Goal: Information Seeking & Learning: Learn about a topic

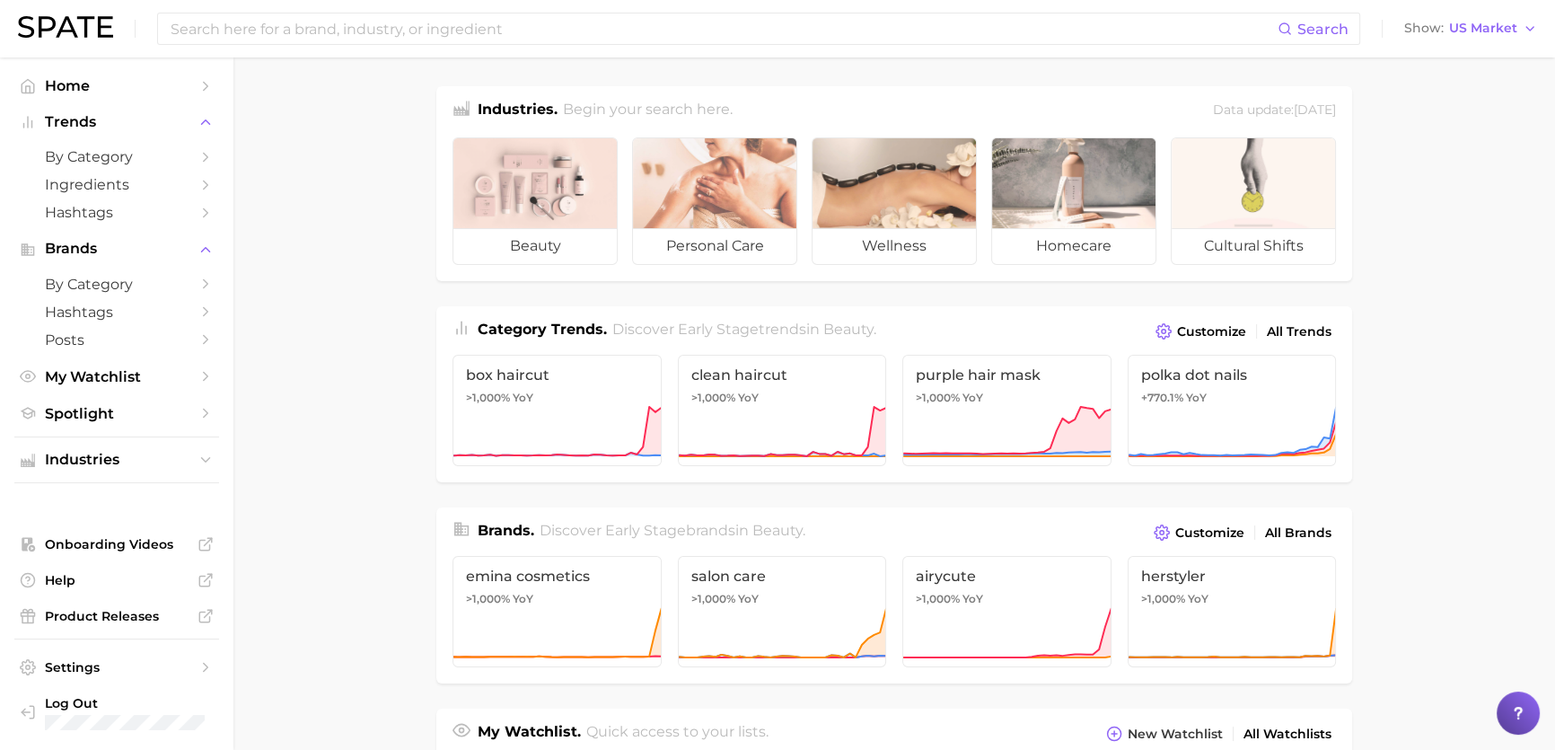
click at [436, 260] on ul "beauty personal care wellness homecare cultural shifts" at bounding box center [894, 202] width 916 height 158
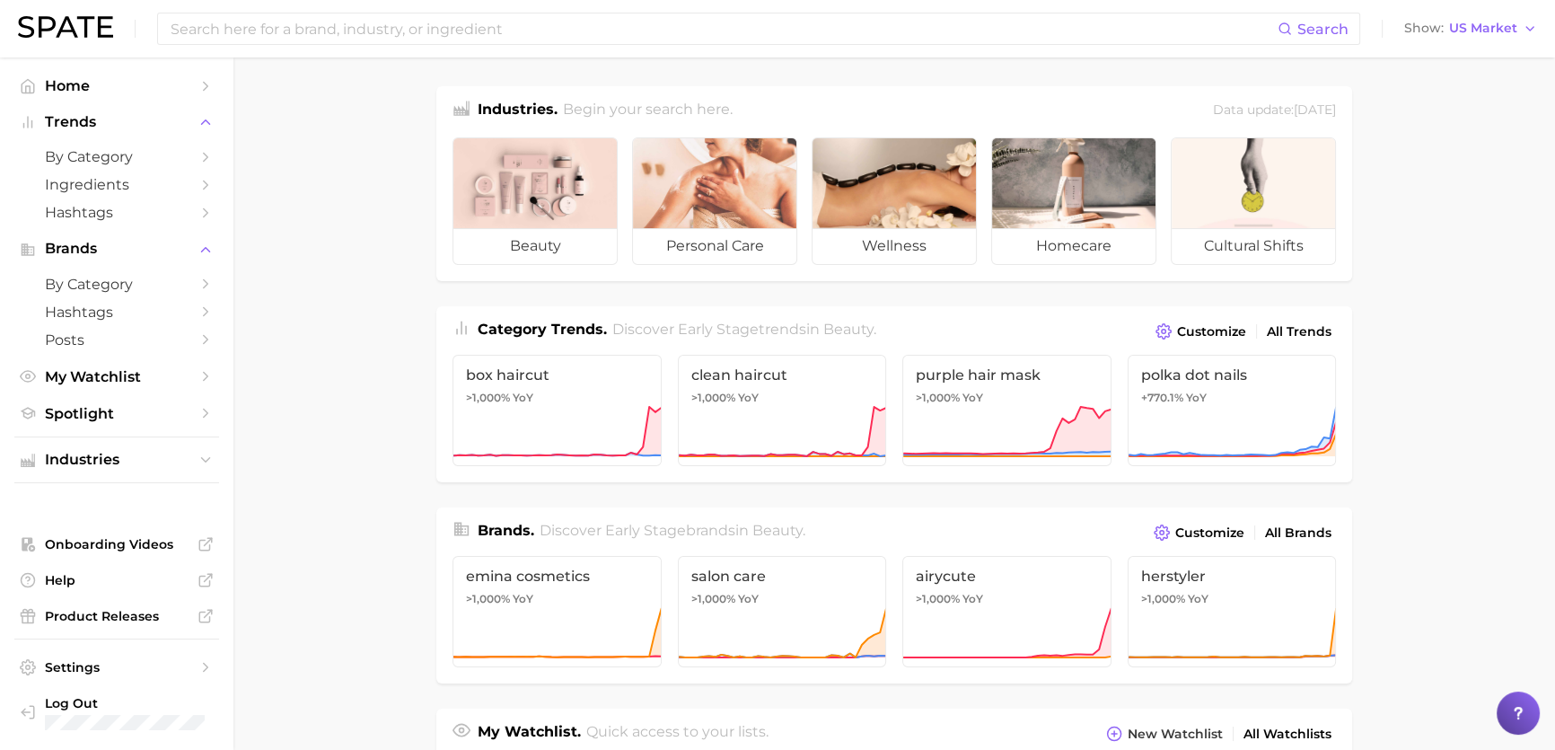
drag, startPoint x: 395, startPoint y: 699, endPoint x: 532, endPoint y: 741, distance: 142.9
click at [395, 699] on main "Industries. Begin your search here. Data update: [DATE] beauty personal care we…" at bounding box center [894, 758] width 1322 height 1402
click at [330, 224] on main "Industries. Begin your search here. Data update: [DATE] beauty personal care we…" at bounding box center [894, 758] width 1322 height 1402
click at [113, 277] on span "by Category" at bounding box center [117, 284] width 144 height 17
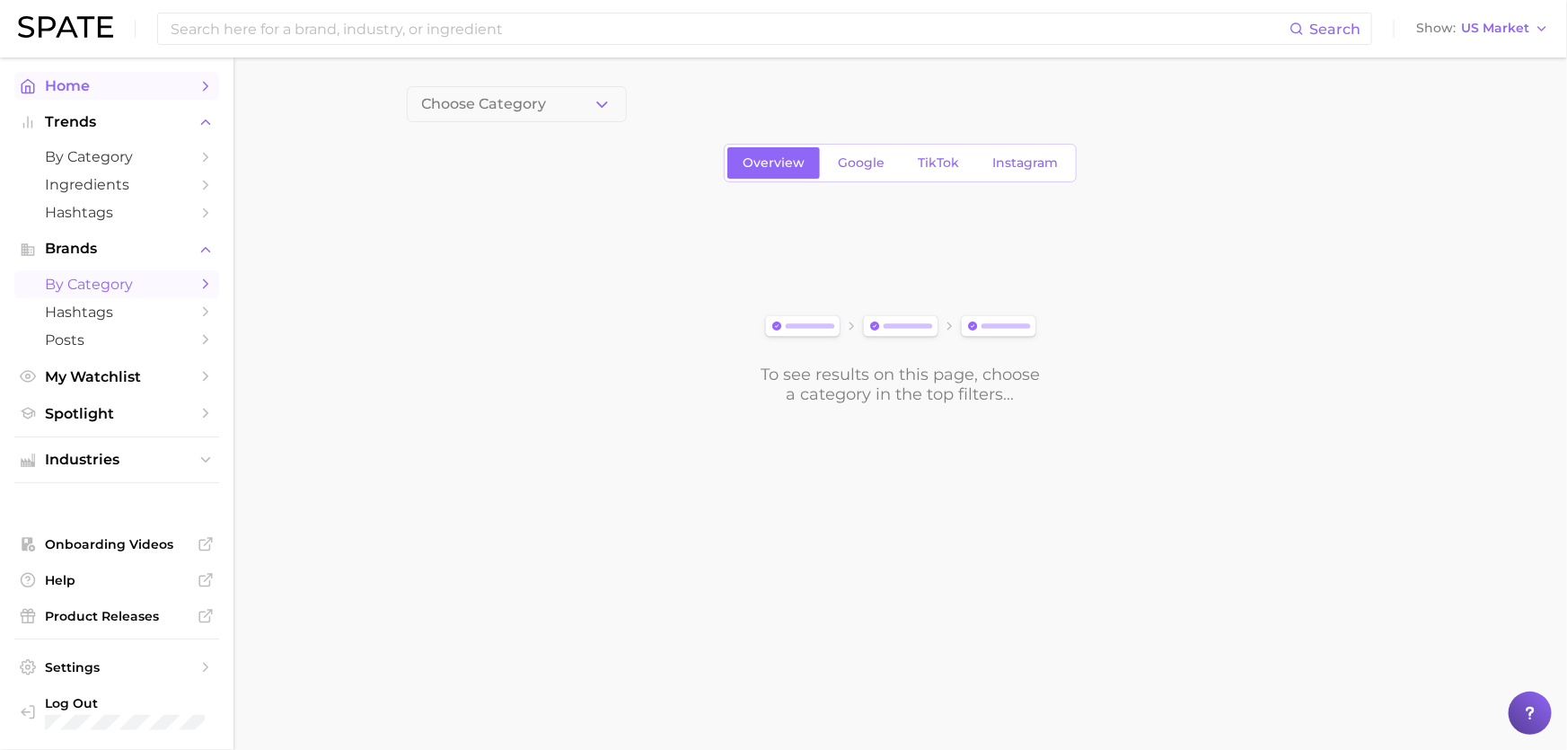
click at [139, 90] on span "Home" at bounding box center [117, 85] width 144 height 17
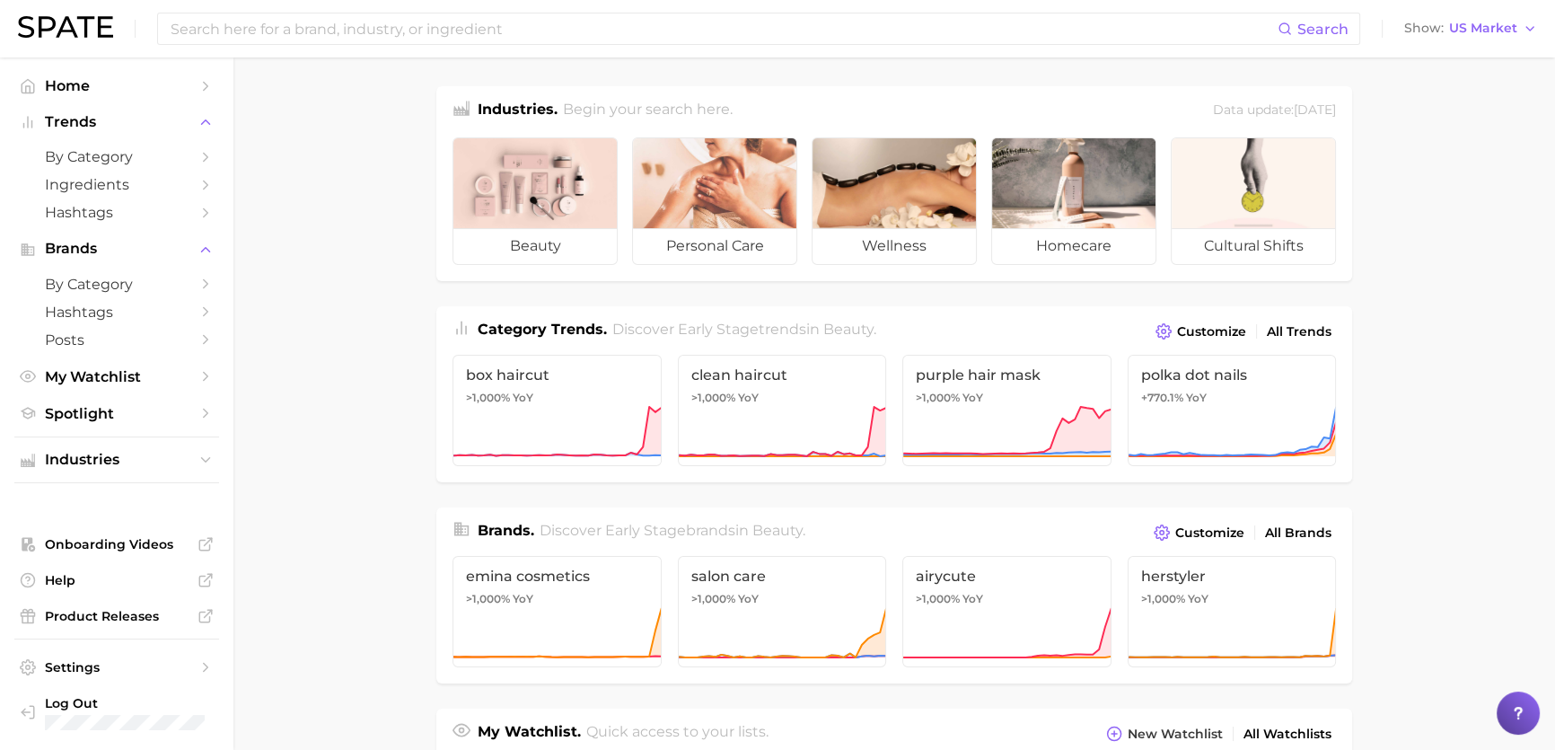
click at [102, 40] on link at bounding box center [65, 28] width 95 height 25
click at [93, 74] on link "Home" at bounding box center [116, 86] width 205 height 28
click at [38, 26] on img at bounding box center [65, 27] width 95 height 22
click at [179, 96] on link "Home" at bounding box center [116, 86] width 205 height 28
click at [181, 133] on button "Trends" at bounding box center [116, 122] width 205 height 27
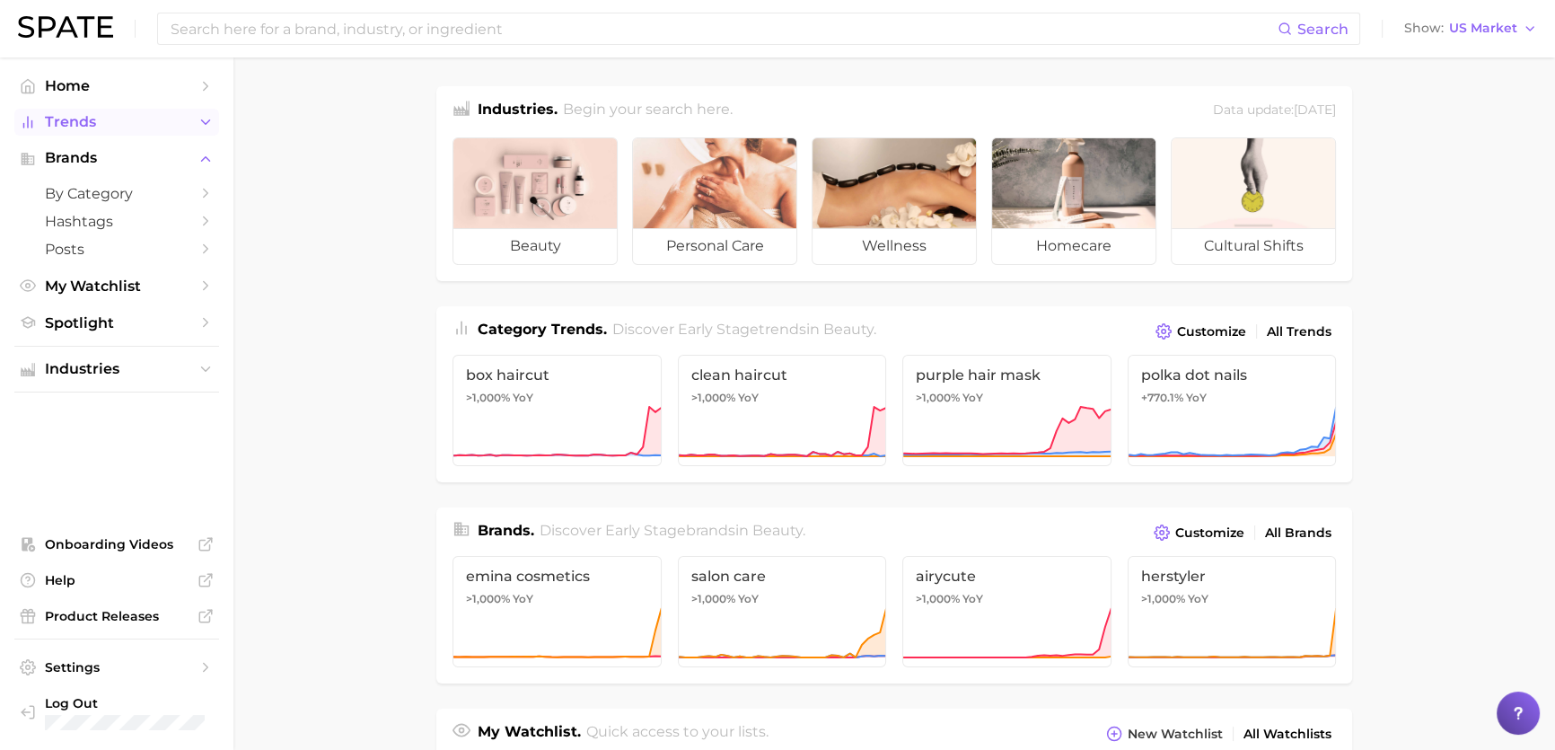
click at [181, 133] on button "Trends" at bounding box center [116, 122] width 205 height 27
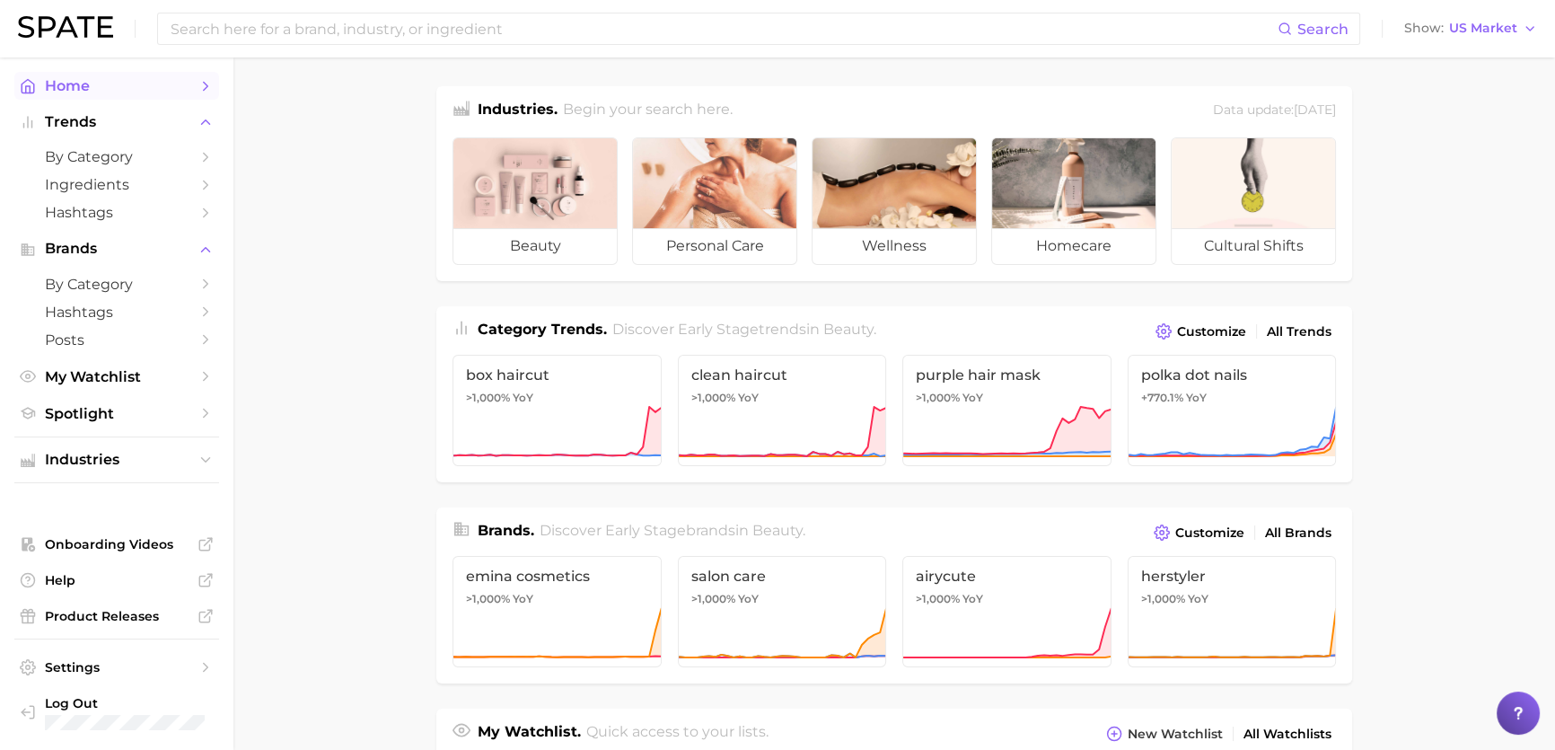
click at [113, 78] on span "Home" at bounding box center [117, 85] width 144 height 17
click at [96, 153] on span "by Category" at bounding box center [117, 156] width 144 height 17
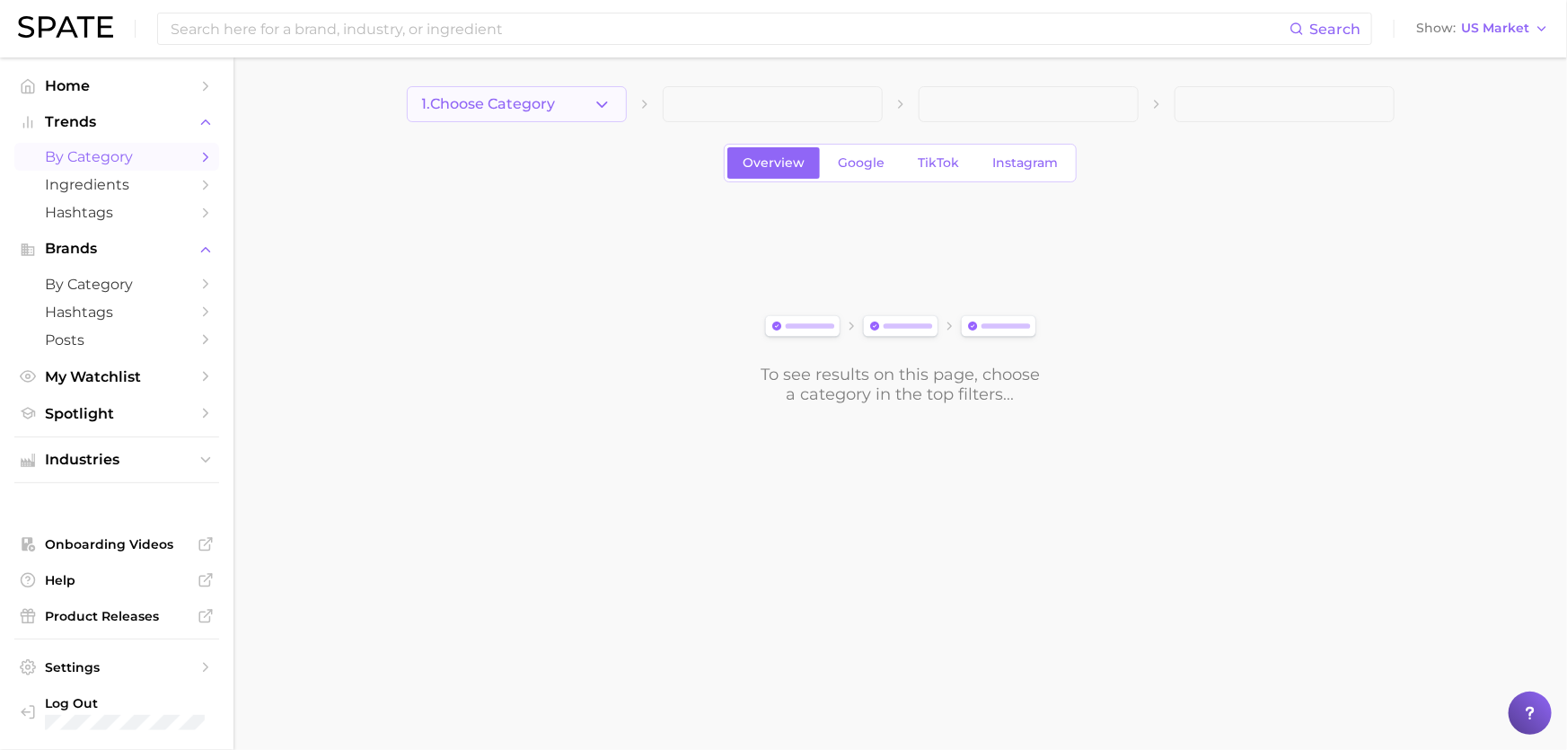
click at [558, 99] on button "1. Choose Category" at bounding box center [517, 104] width 220 height 36
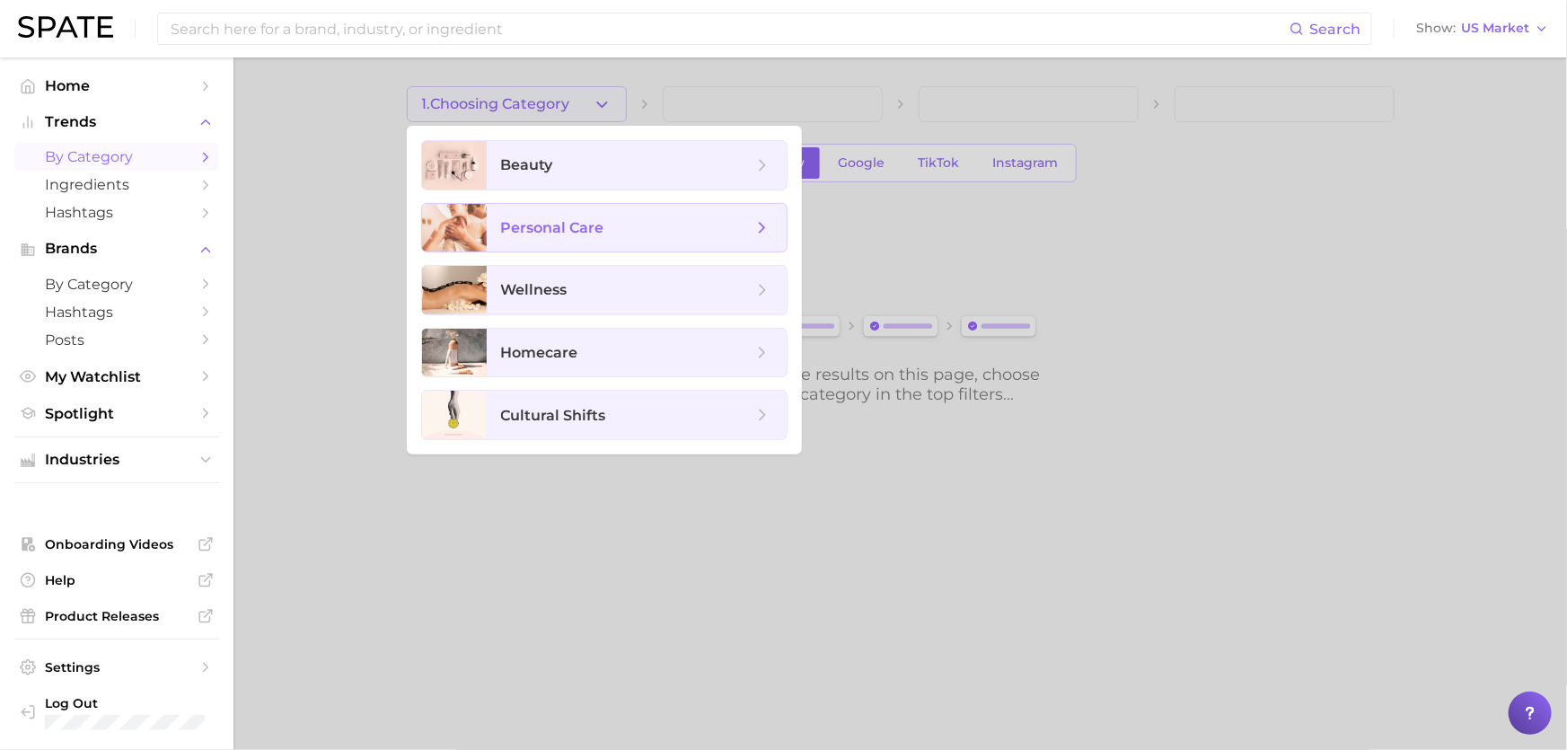
click at [602, 221] on span "personal care" at bounding box center [552, 227] width 103 height 17
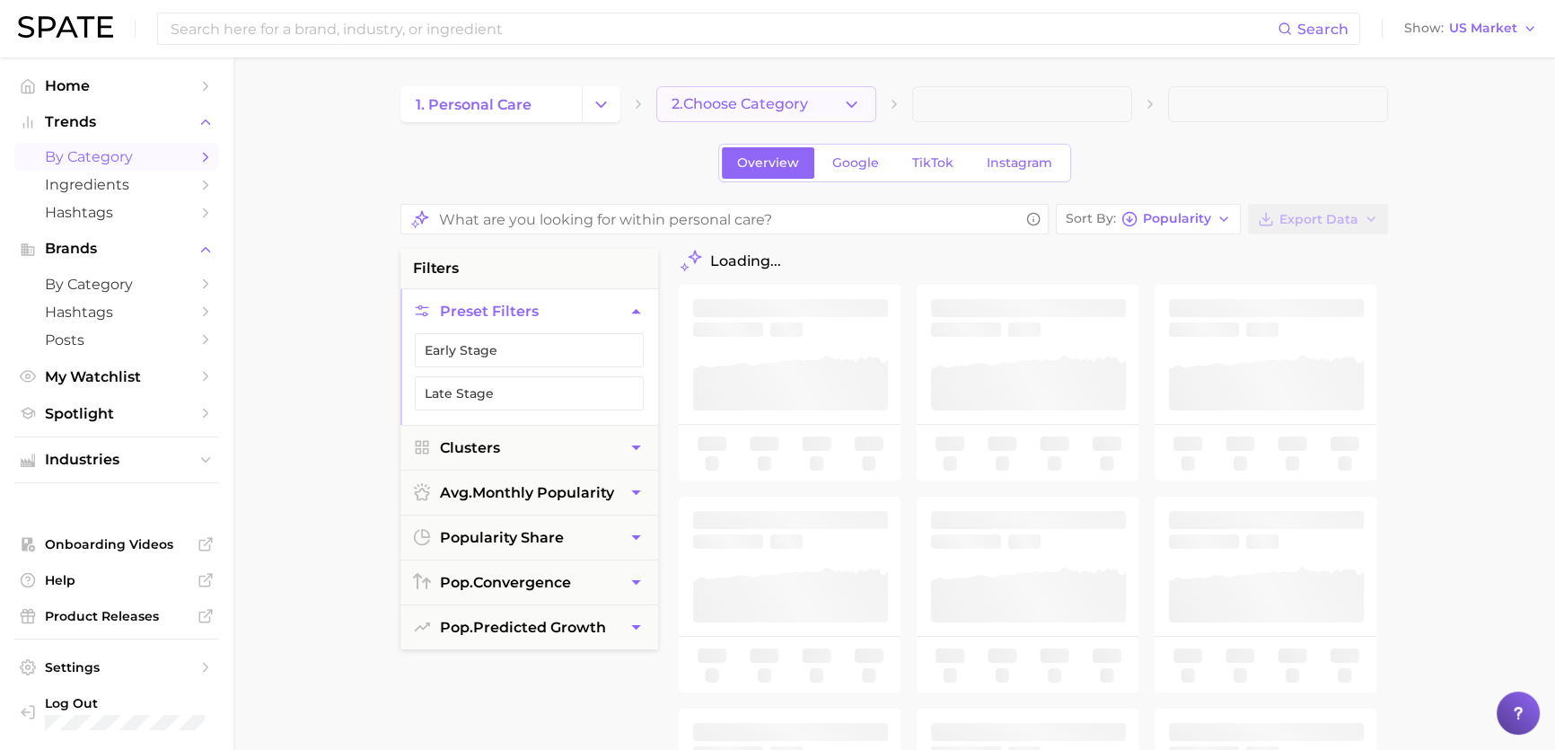
click at [829, 97] on button "2. Choose Category" at bounding box center [766, 104] width 220 height 36
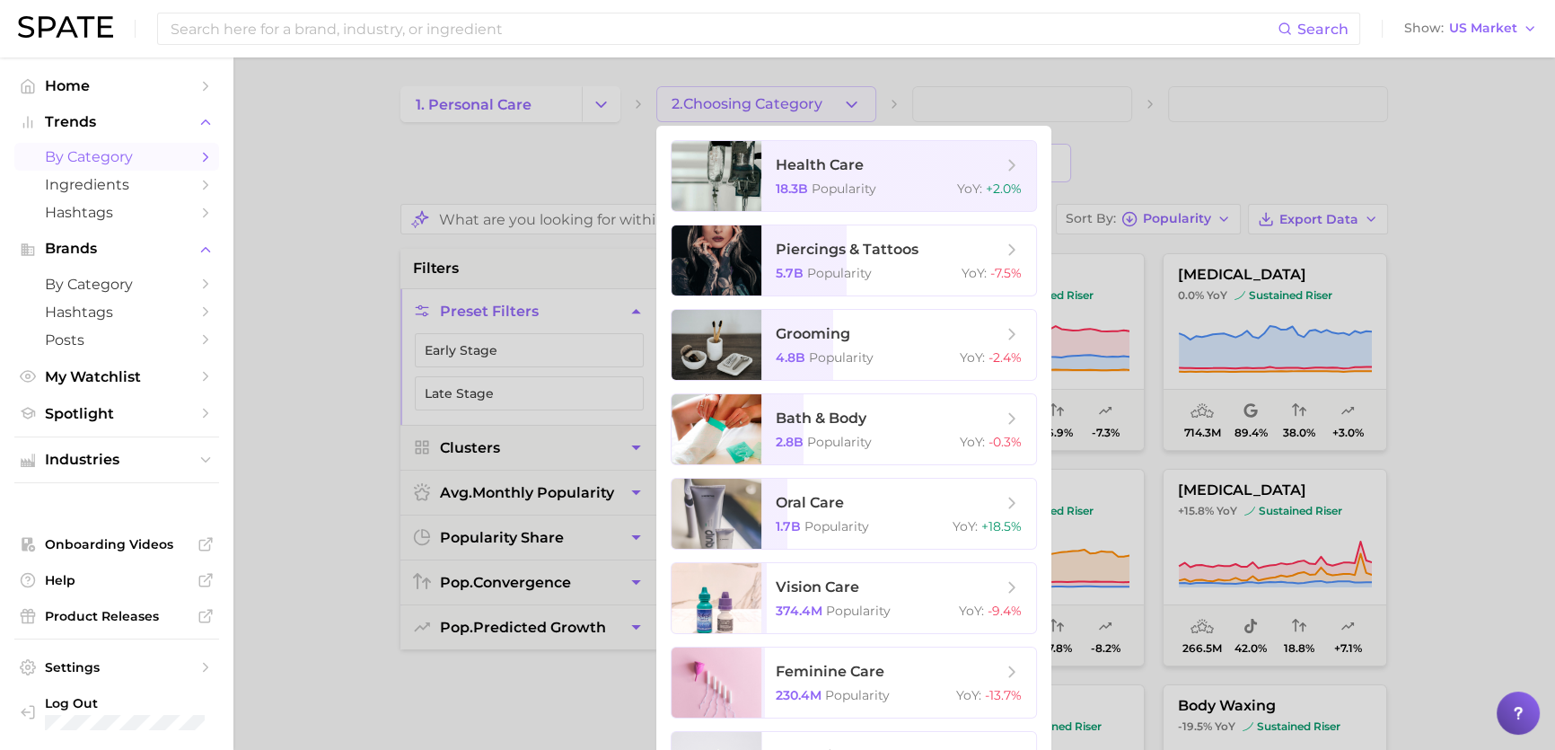
click at [604, 94] on div at bounding box center [777, 375] width 1555 height 750
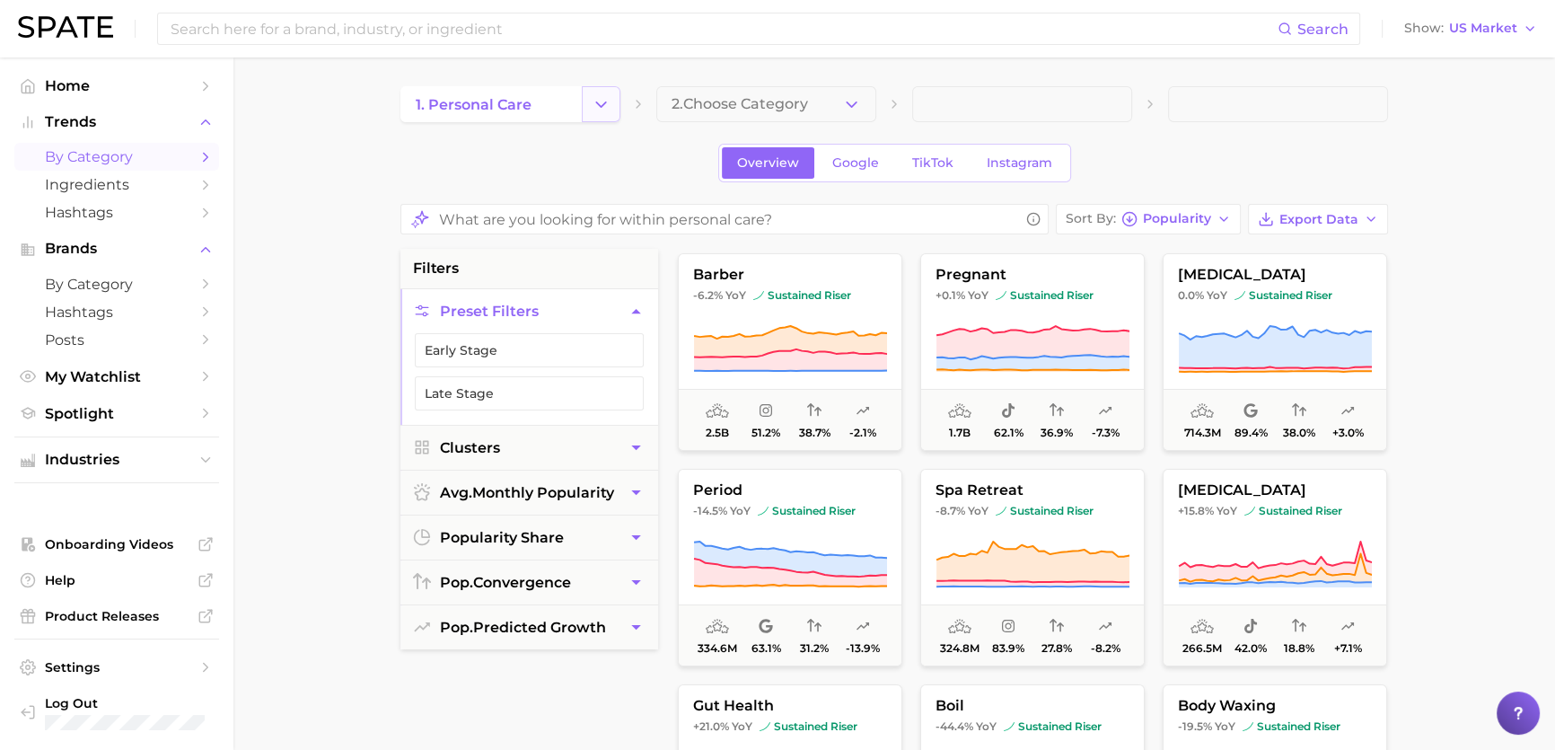
click at [610, 95] on icon "Change Category" at bounding box center [601, 104] width 19 height 19
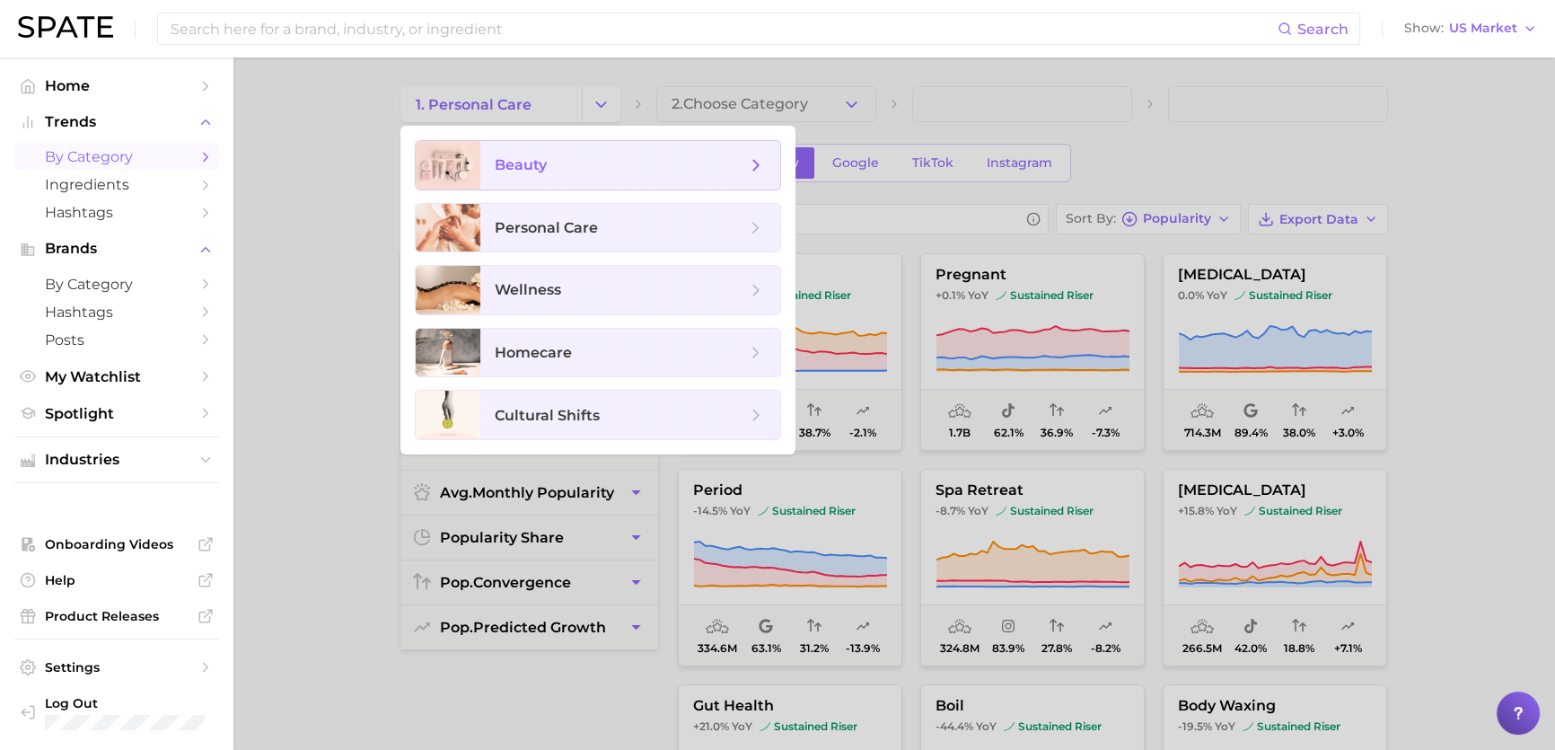
click at [629, 170] on span "beauty" at bounding box center [620, 165] width 251 height 20
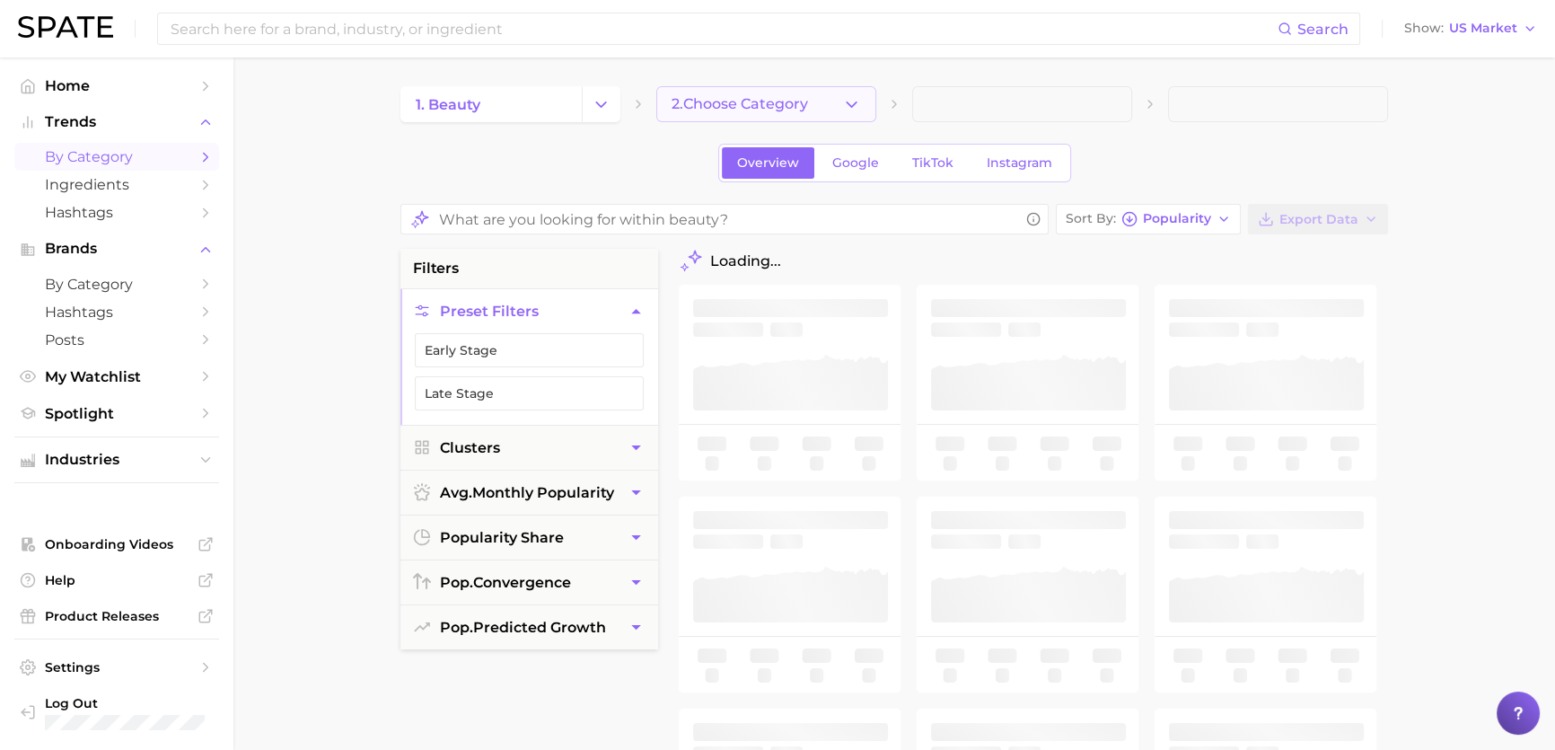
click at [854, 102] on polyline "button" at bounding box center [852, 103] width 10 height 4
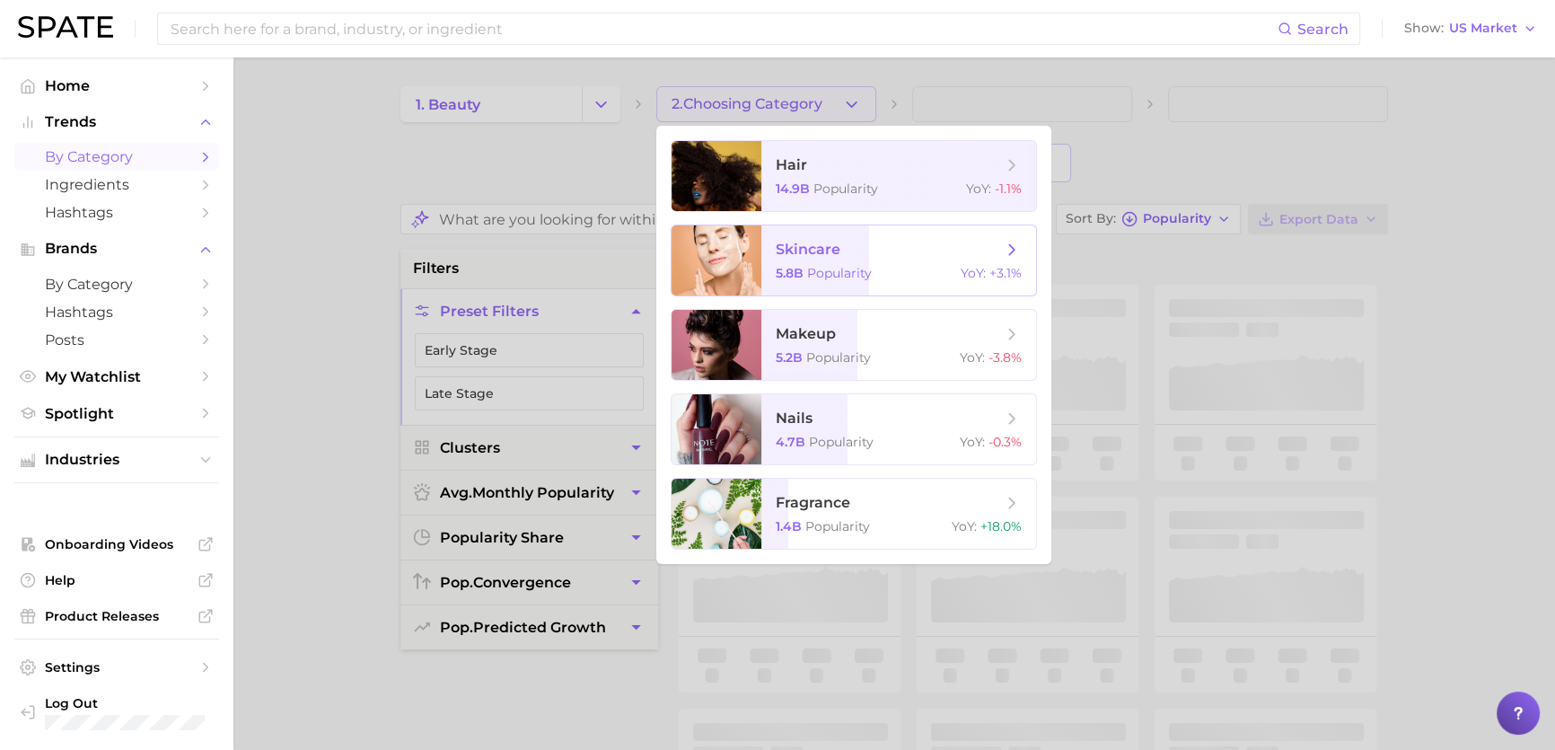
click at [910, 260] on span "skincare 5.8b Popularity YoY : +3.1%" at bounding box center [898, 260] width 275 height 70
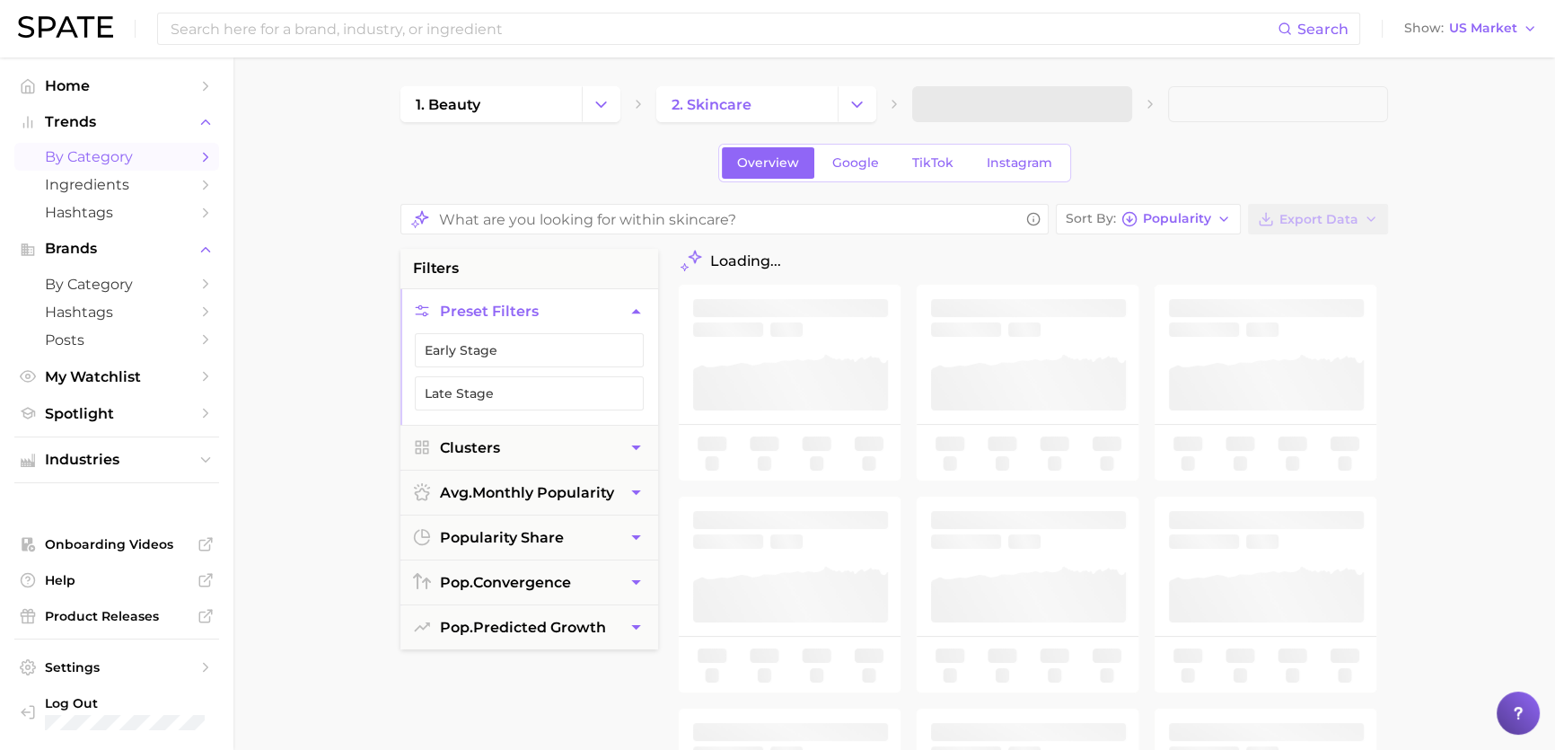
click at [1115, 101] on span at bounding box center [1022, 104] width 220 height 36
click at [1105, 98] on span at bounding box center [1022, 104] width 220 height 36
click at [1109, 103] on span at bounding box center [1022, 104] width 220 height 36
click at [1109, 103] on polyline "button" at bounding box center [1108, 103] width 10 height 4
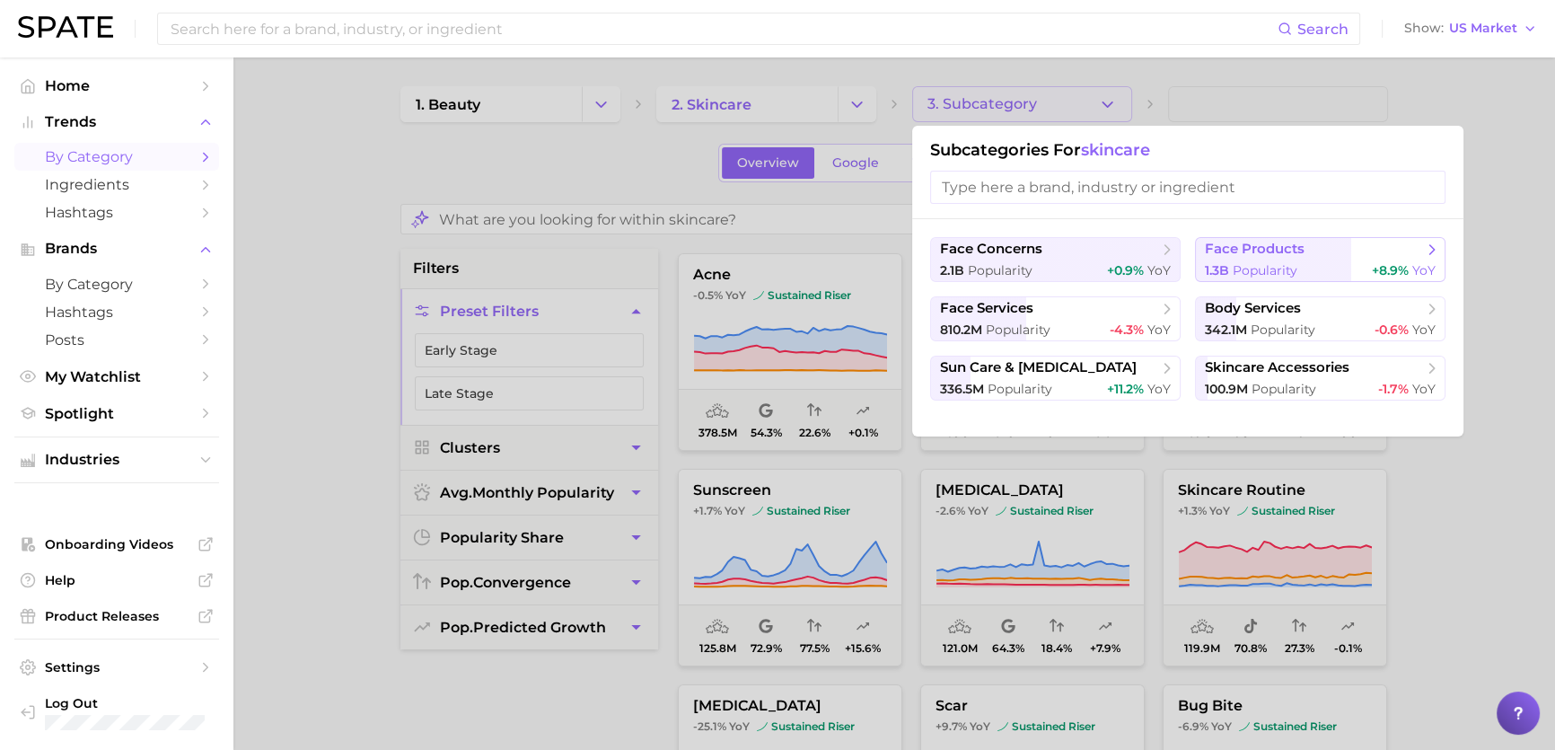
click at [1223, 259] on button "face products 1.3b Popularity +8.9% YoY" at bounding box center [1320, 259] width 251 height 45
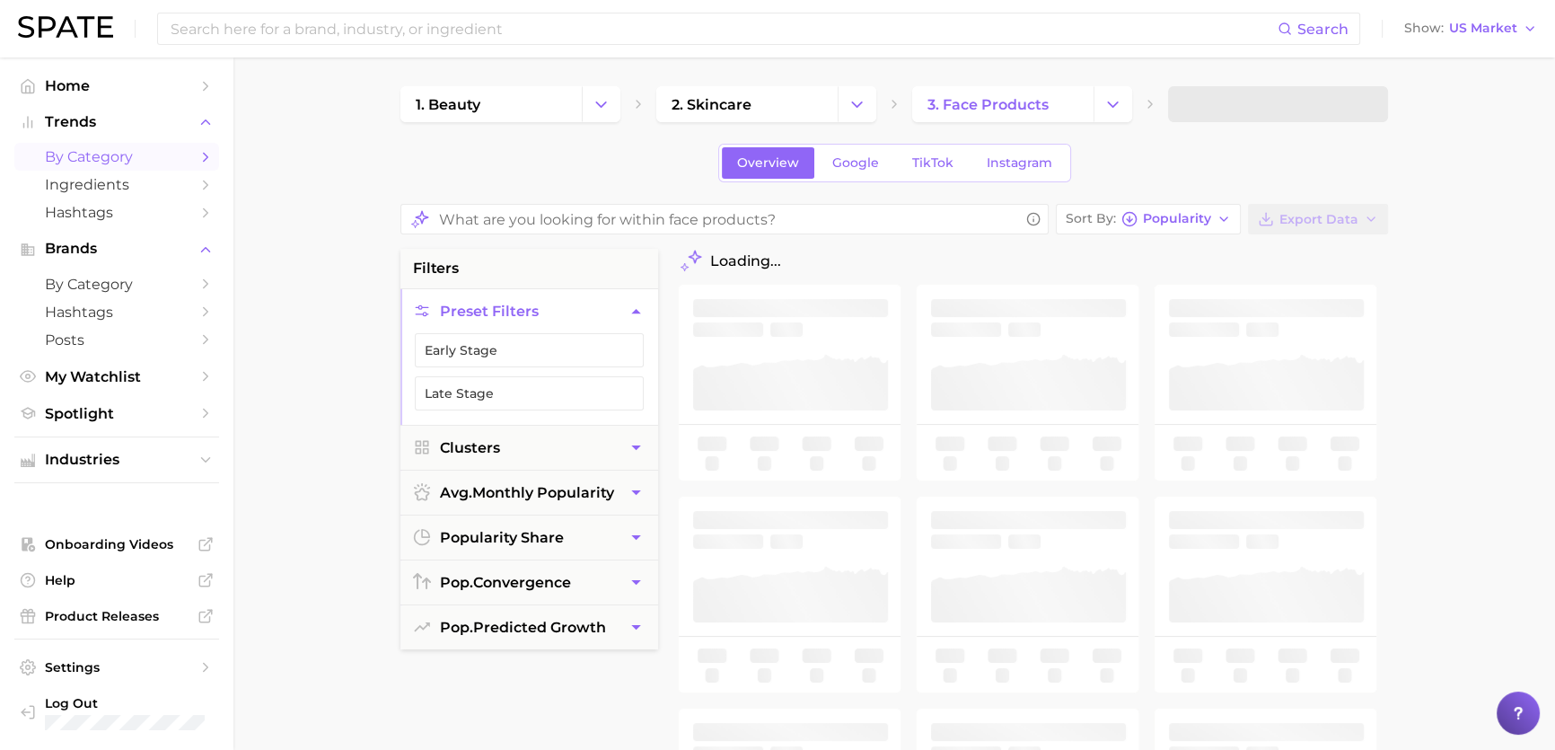
click at [1299, 123] on div "1. beauty 2. skincare 3. face products Overview Google TikTok Instagram Sort By…" at bounding box center [894, 710] width 988 height 1249
click at [1315, 103] on span at bounding box center [1278, 104] width 220 height 36
click at [1343, 102] on span at bounding box center [1278, 104] width 220 height 36
click at [1347, 98] on button "4. Subcategory" at bounding box center [1278, 104] width 220 height 36
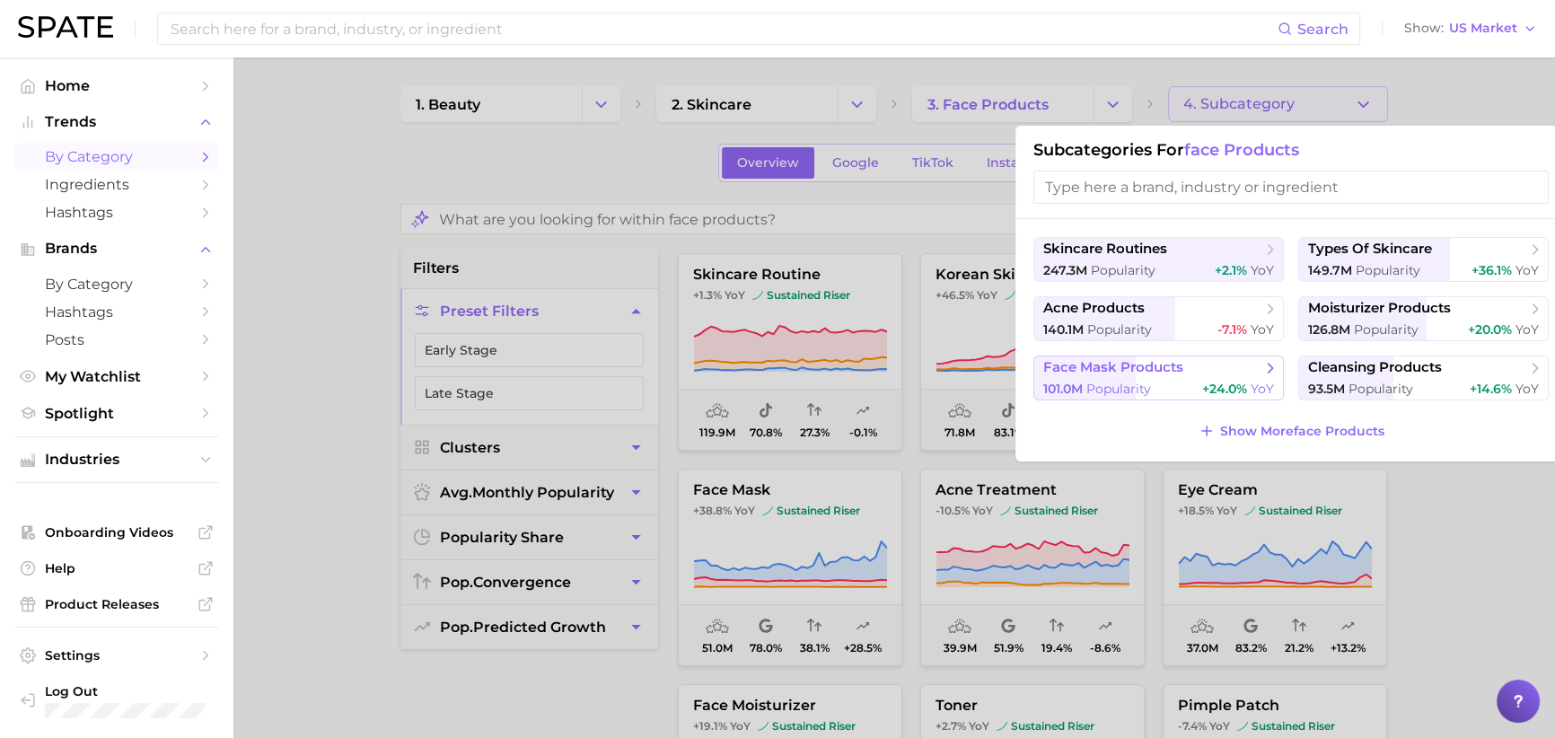
click at [1237, 370] on span "face mask products" at bounding box center [1152, 368] width 218 height 18
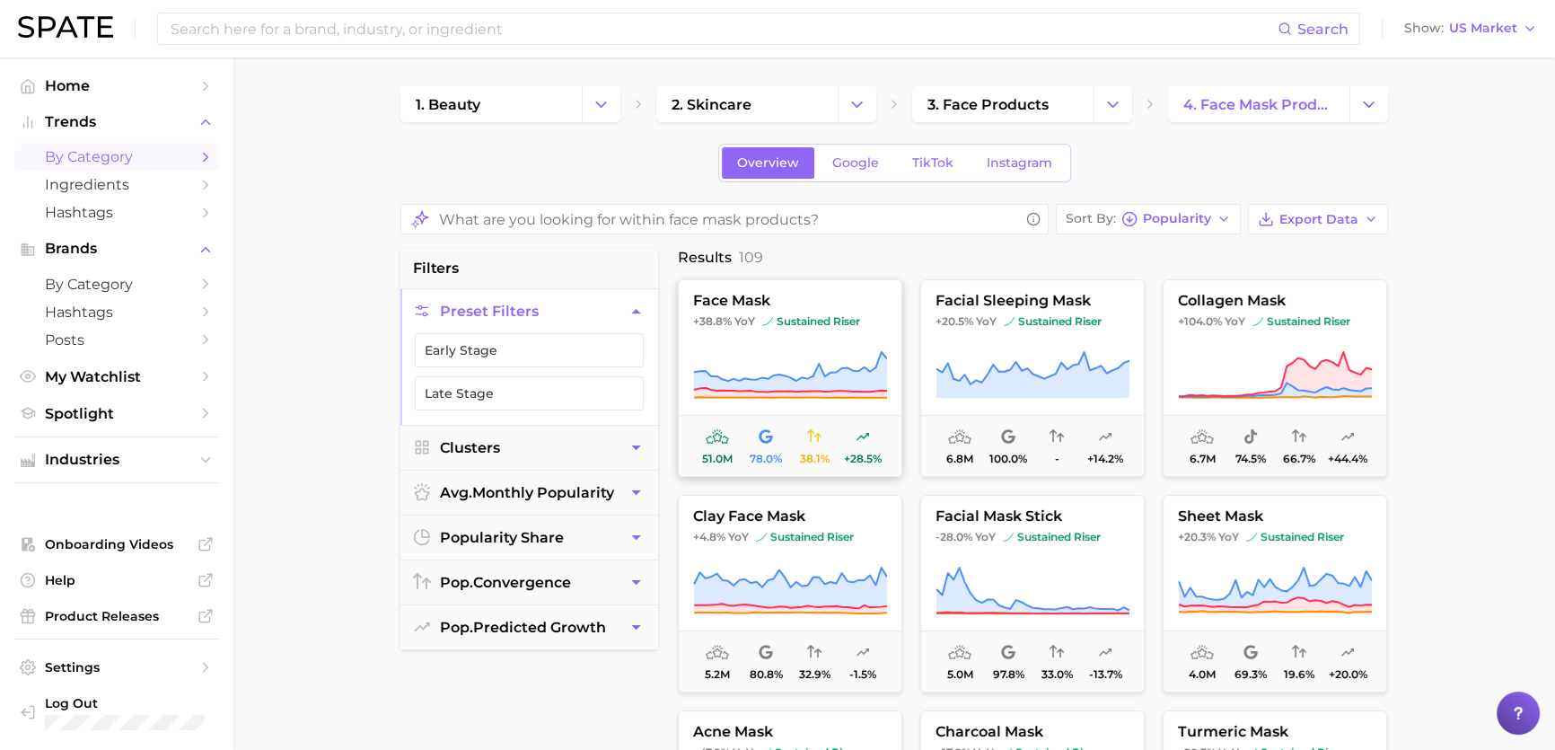
click at [863, 338] on button "face mask +38.8% YoY sustained riser 51.0m 78.0% 38.1% +28.5%" at bounding box center [790, 378] width 224 height 198
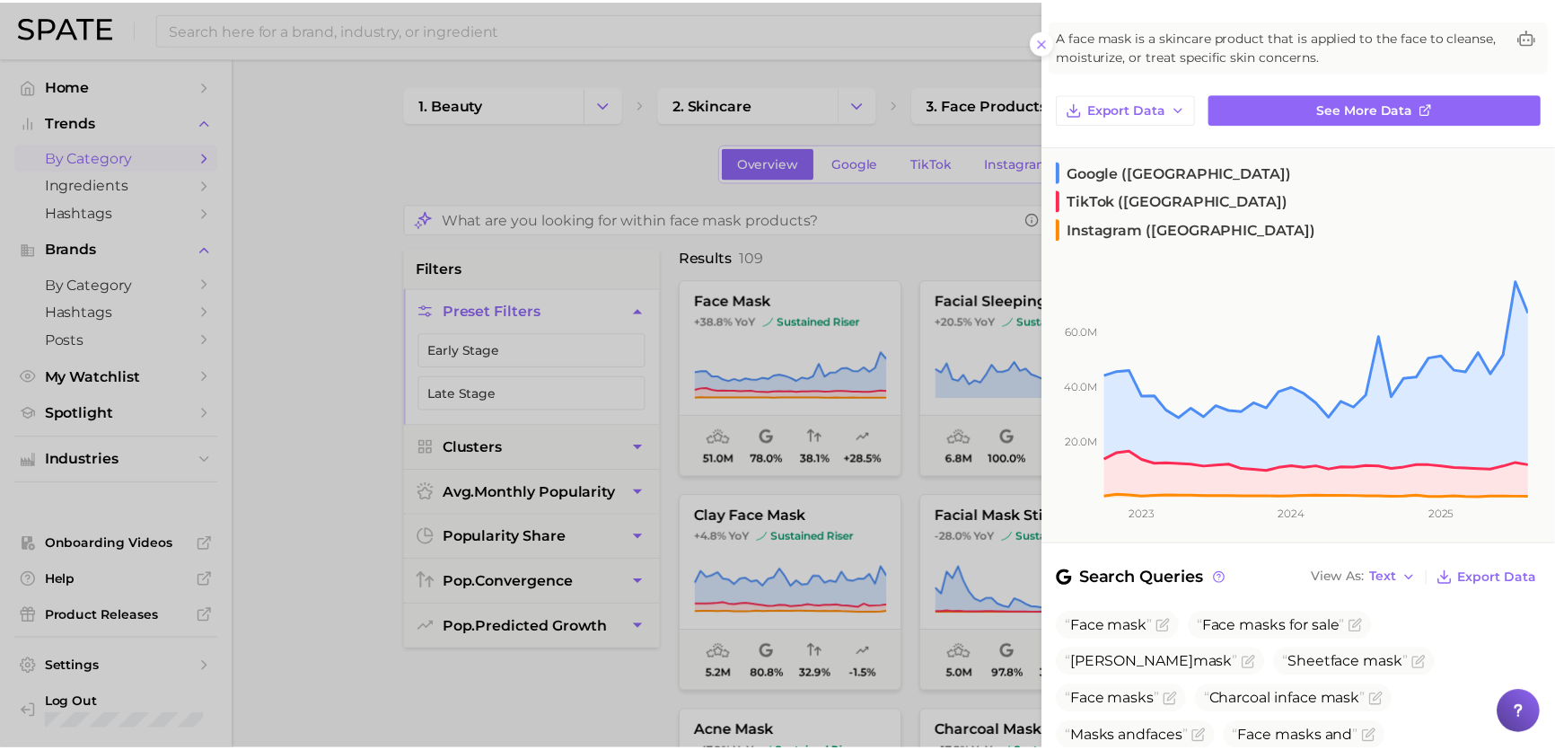
scroll to position [92, 0]
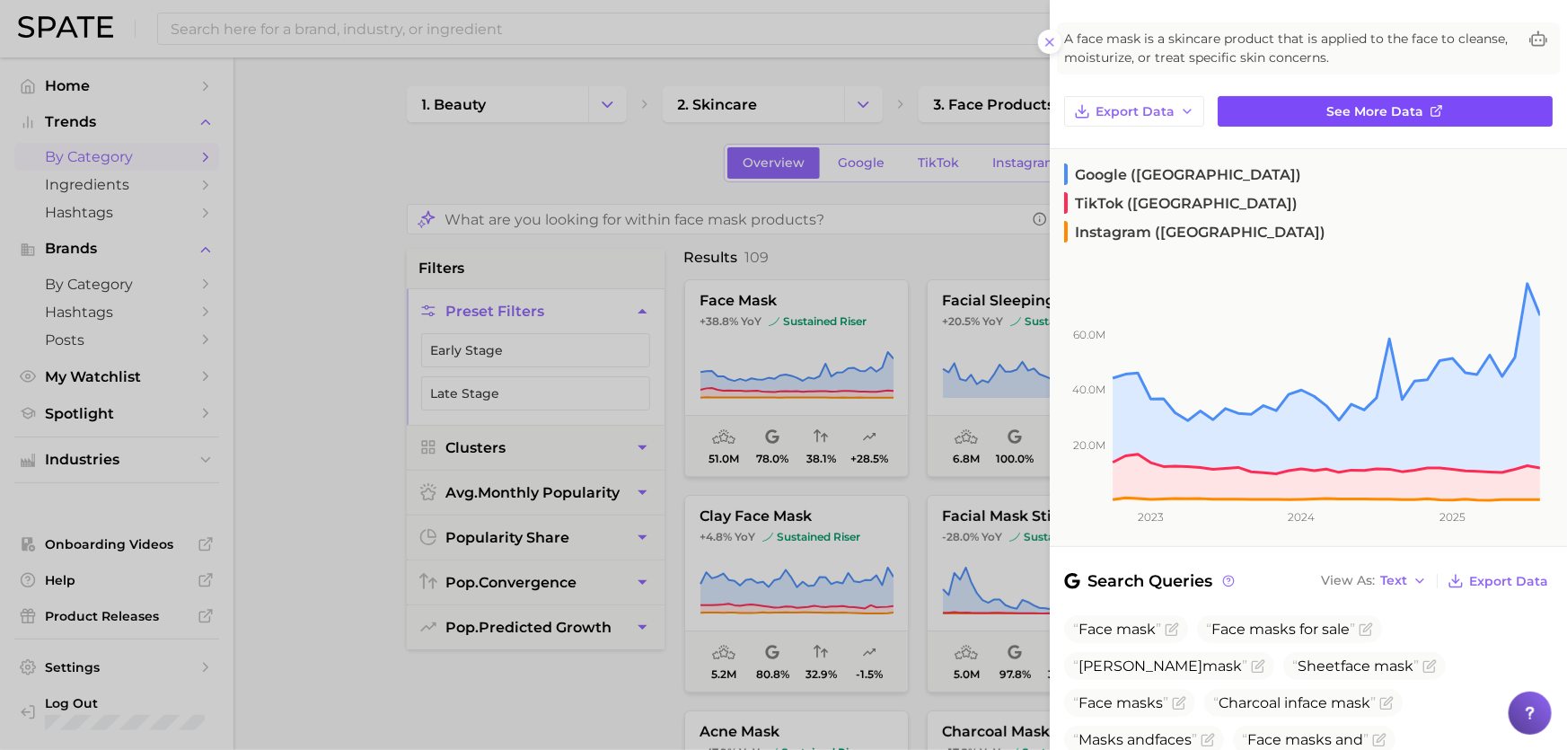
click at [1341, 111] on span "See more data" at bounding box center [1375, 111] width 97 height 15
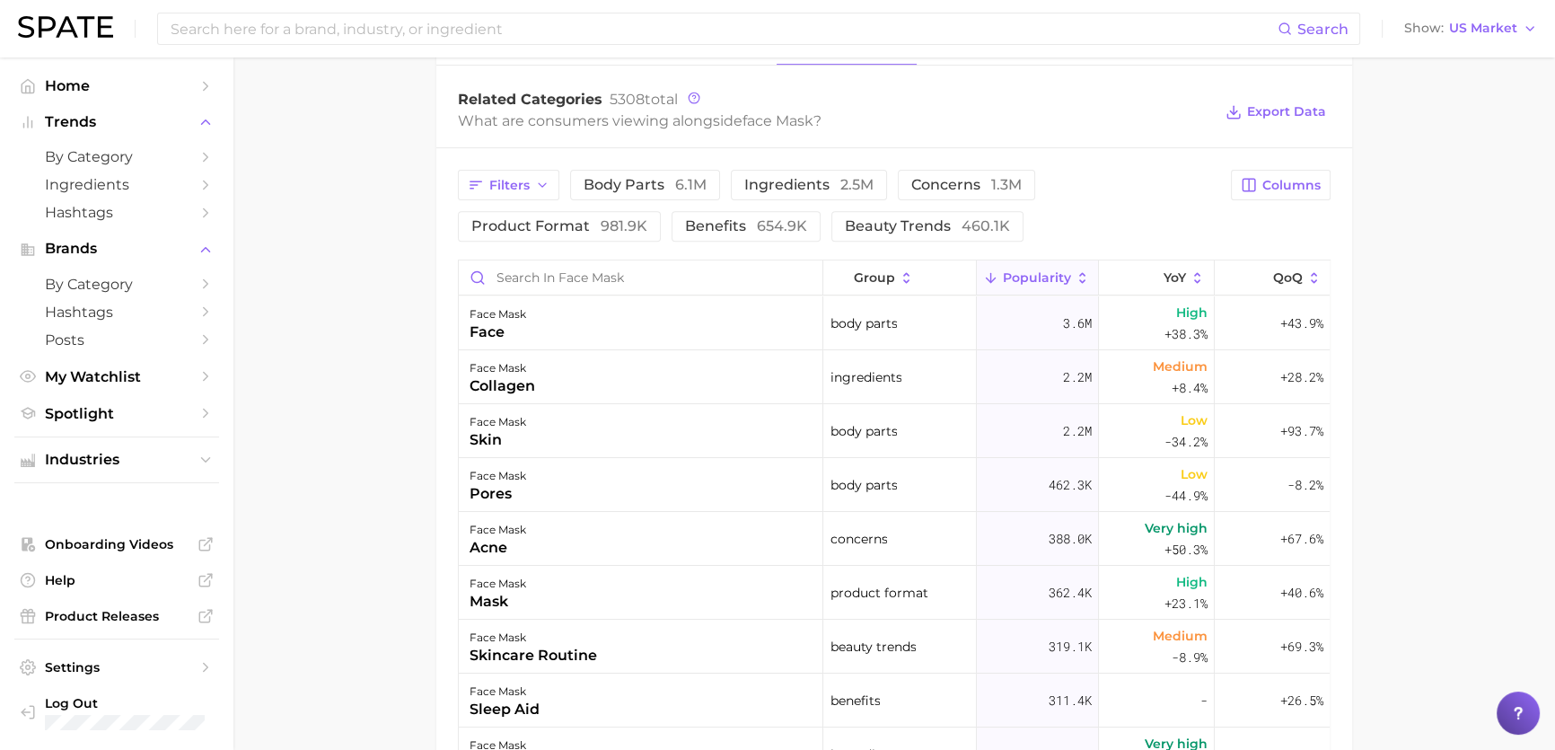
drag, startPoint x: 400, startPoint y: 501, endPoint x: 390, endPoint y: 305, distance: 196.0
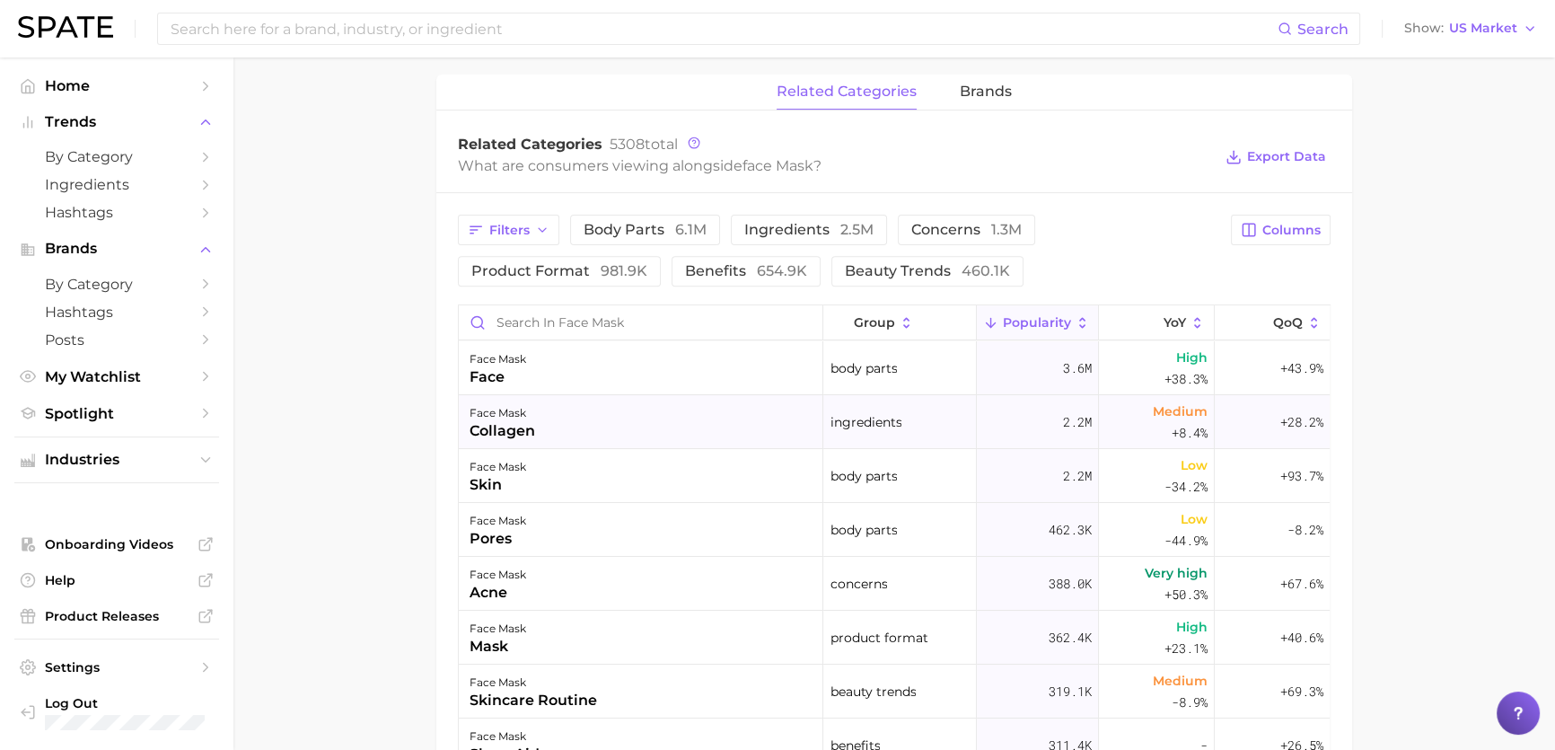
scroll to position [824, 0]
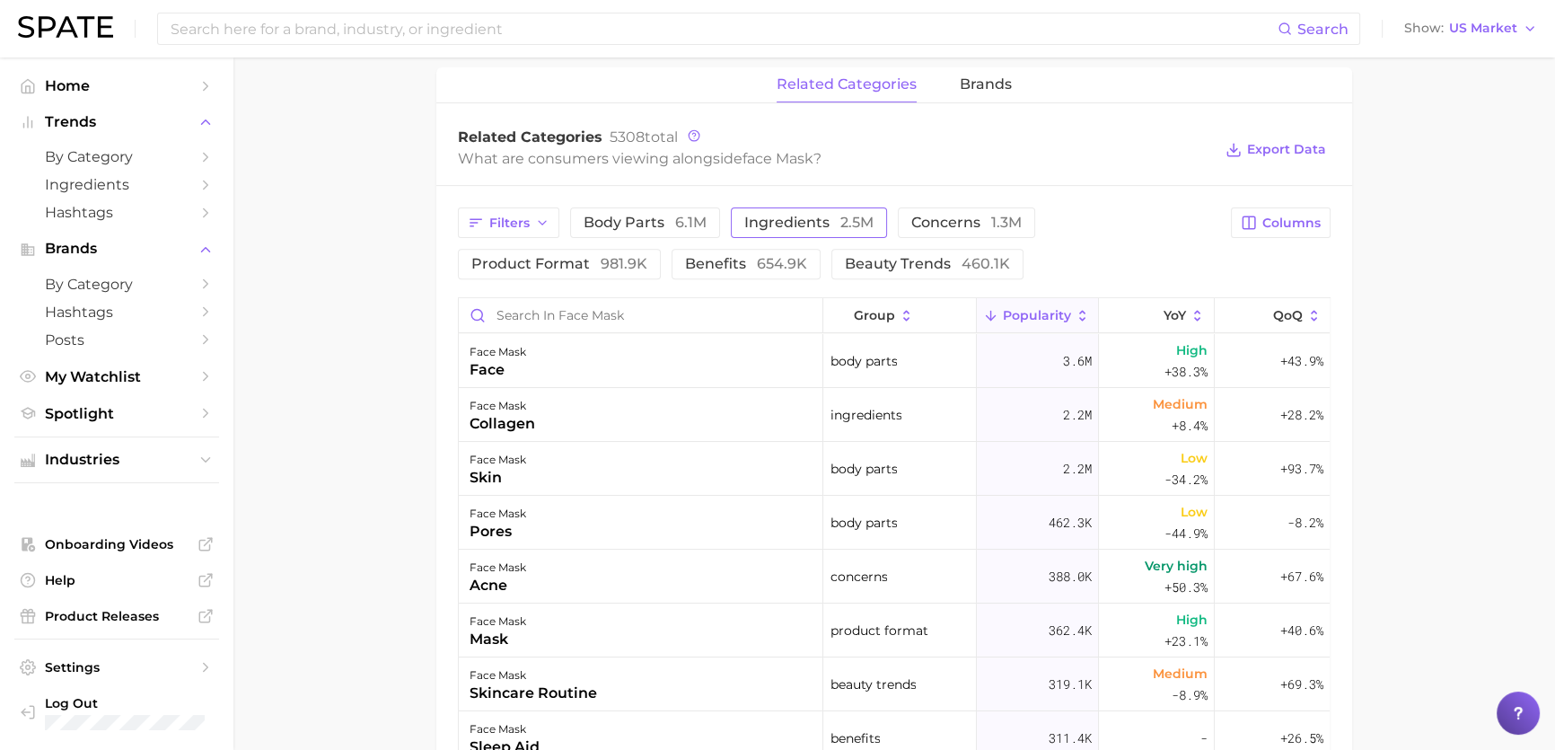
click at [844, 210] on button "ingredients 2.5m" at bounding box center [809, 222] width 156 height 31
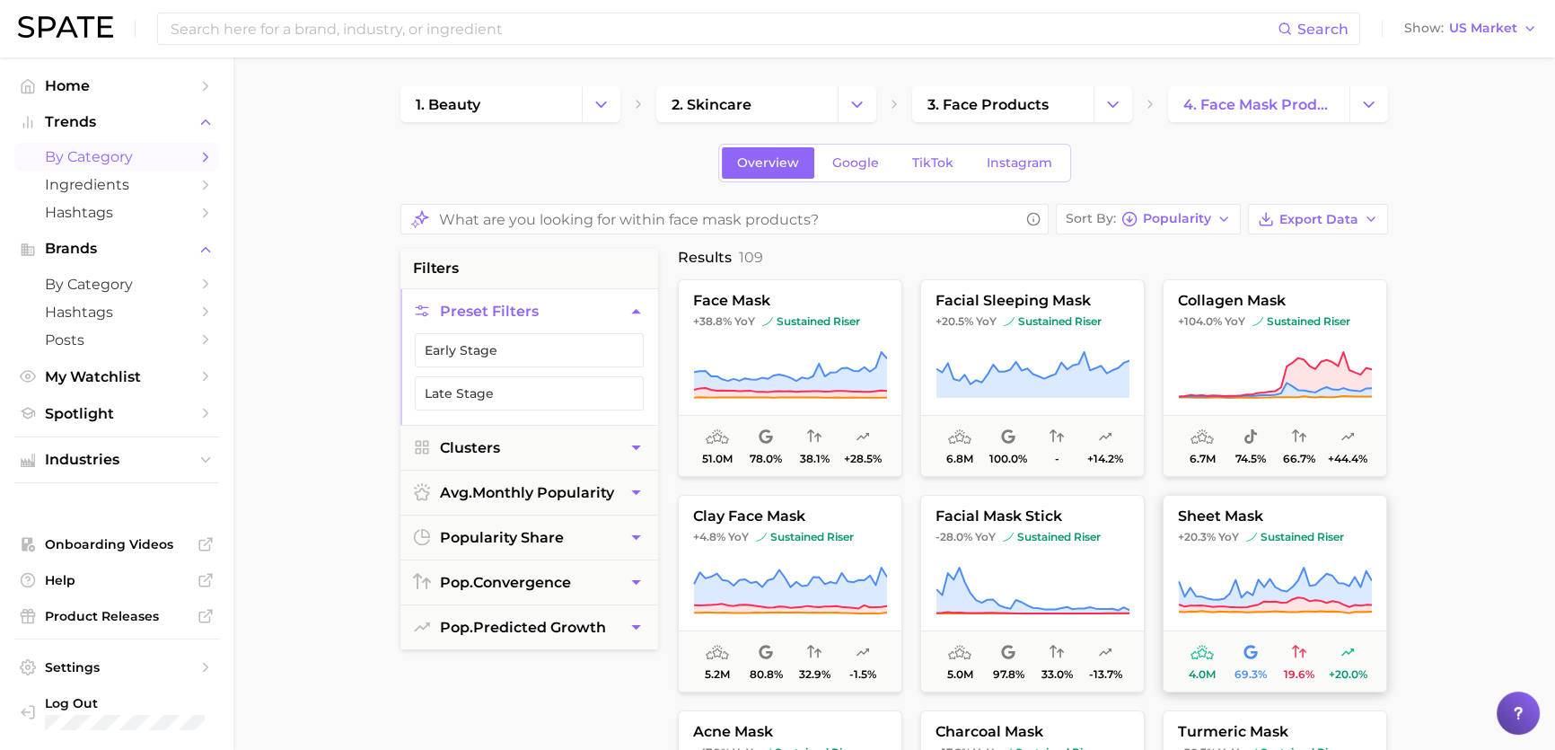
click at [1279, 531] on span "sustained riser" at bounding box center [1295, 537] width 98 height 14
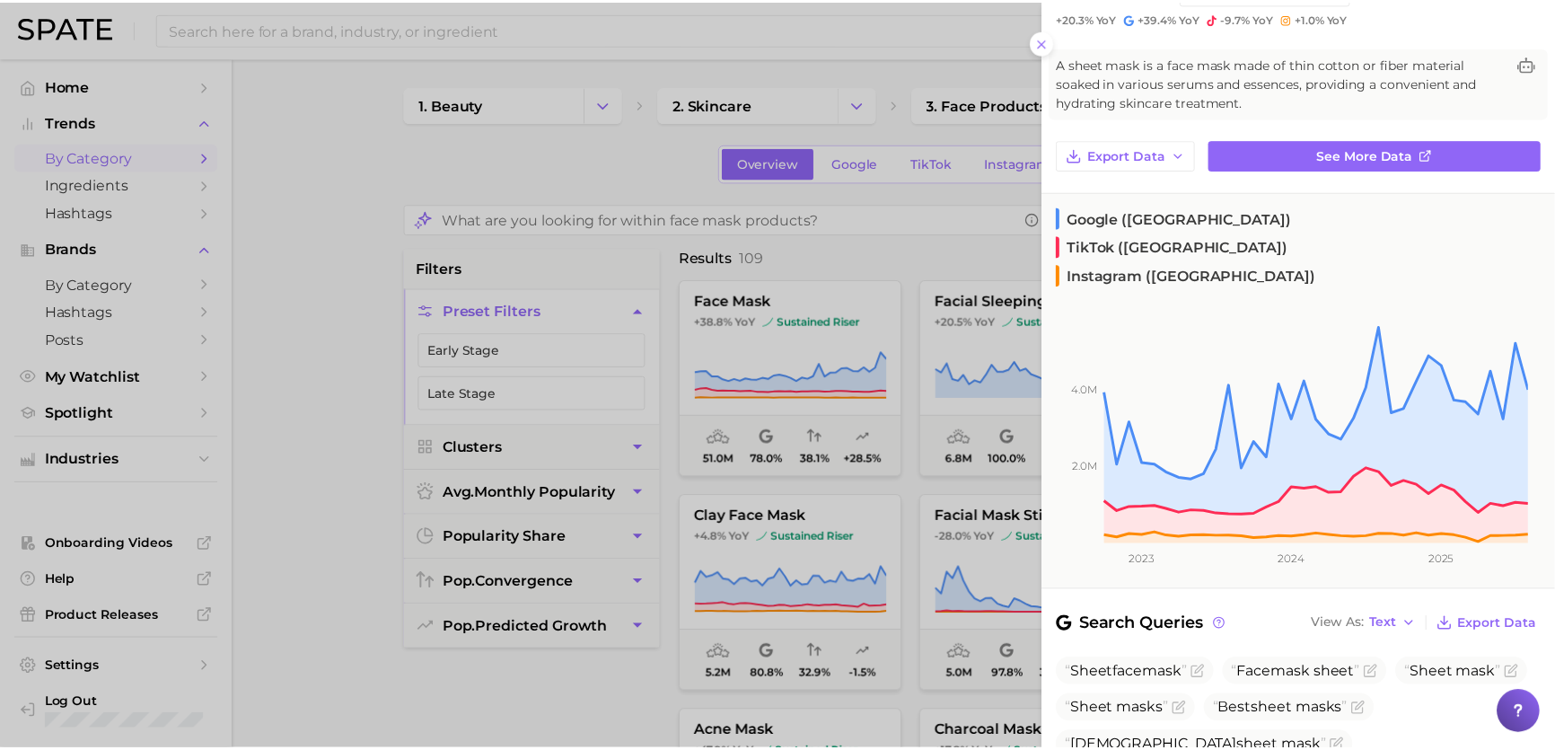
scroll to position [163, 0]
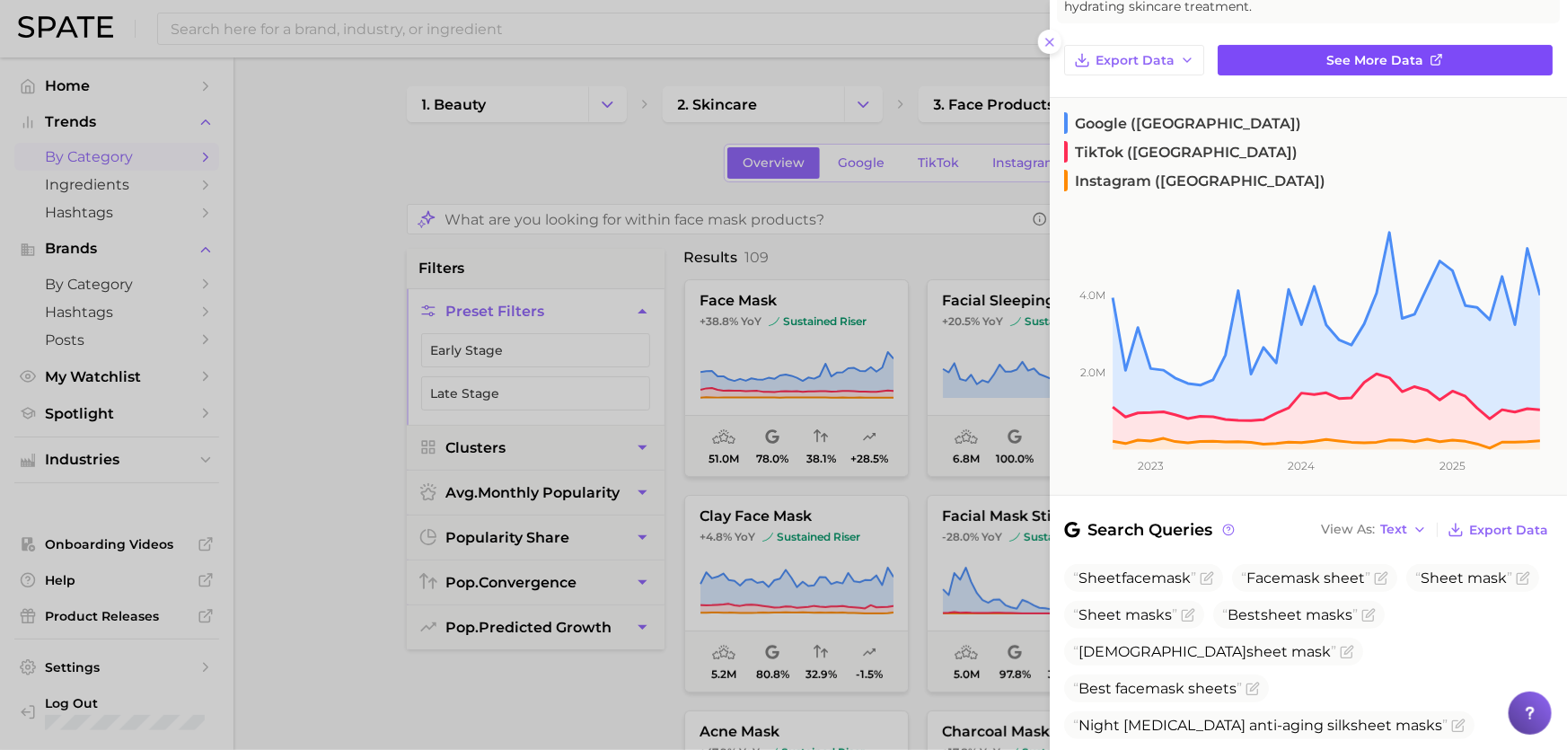
click at [1311, 66] on link "See more data" at bounding box center [1385, 60] width 335 height 31
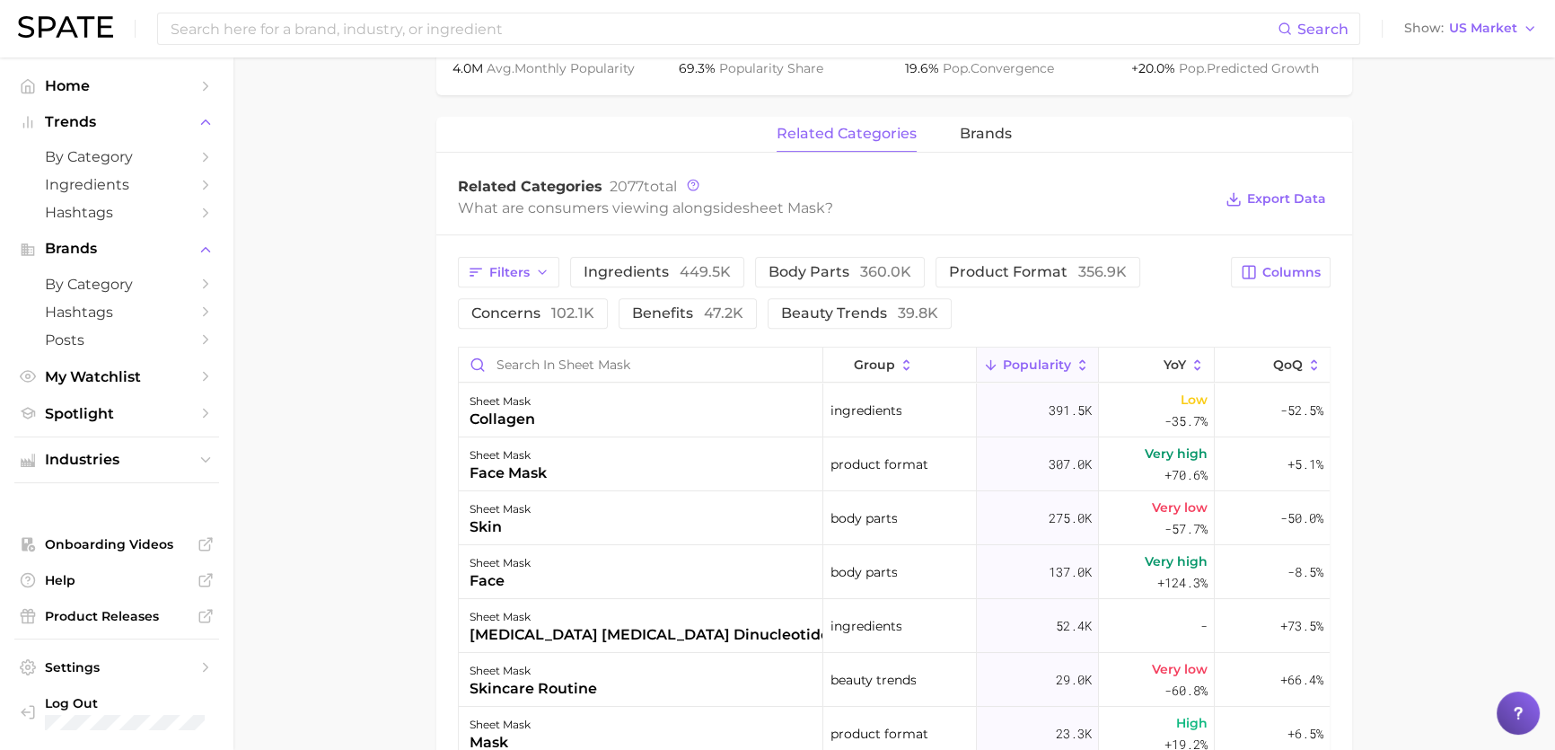
scroll to position [816, 0]
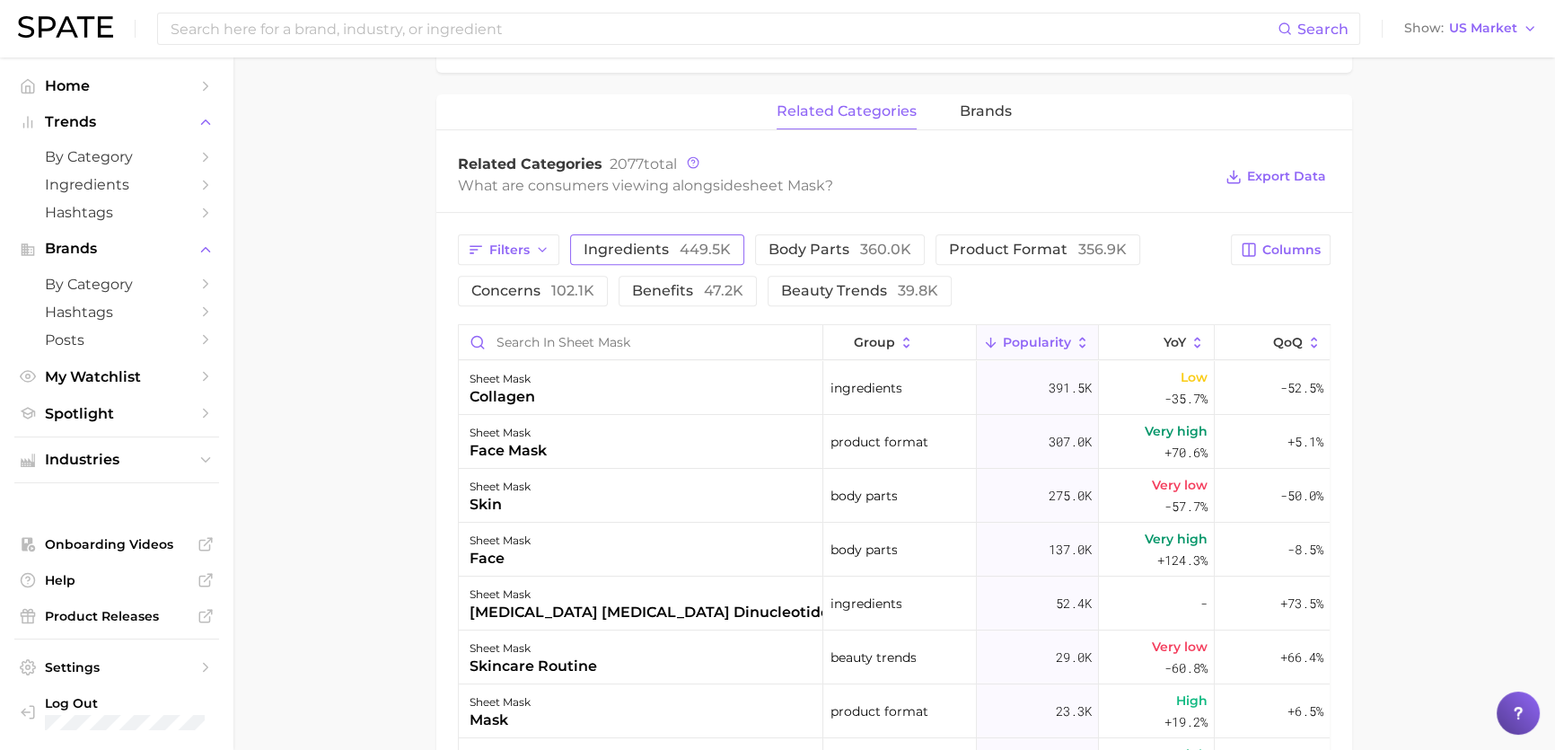
click at [602, 257] on span "ingredients 449.5k" at bounding box center [657, 249] width 147 height 14
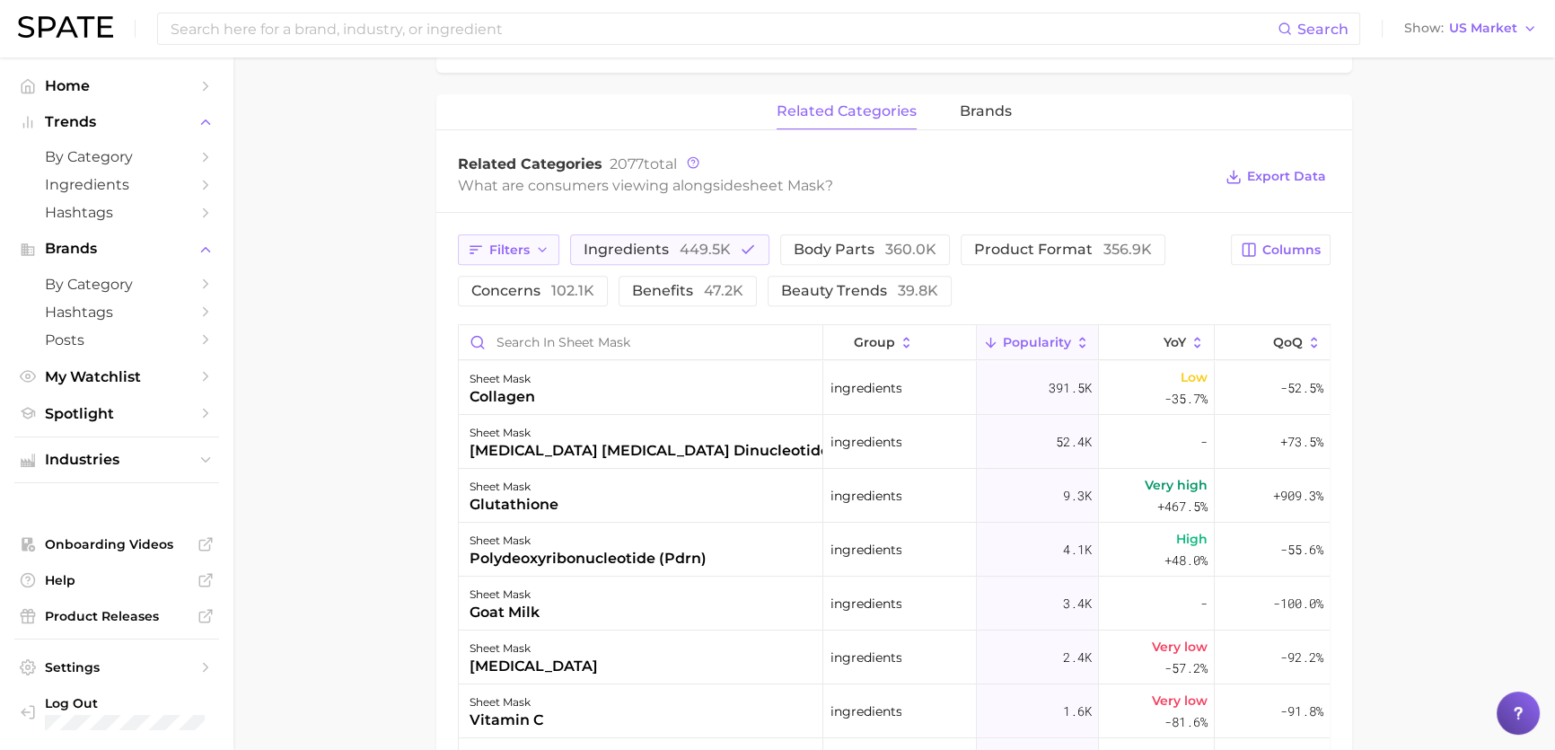
click at [526, 250] on span "Filters" at bounding box center [509, 249] width 40 height 15
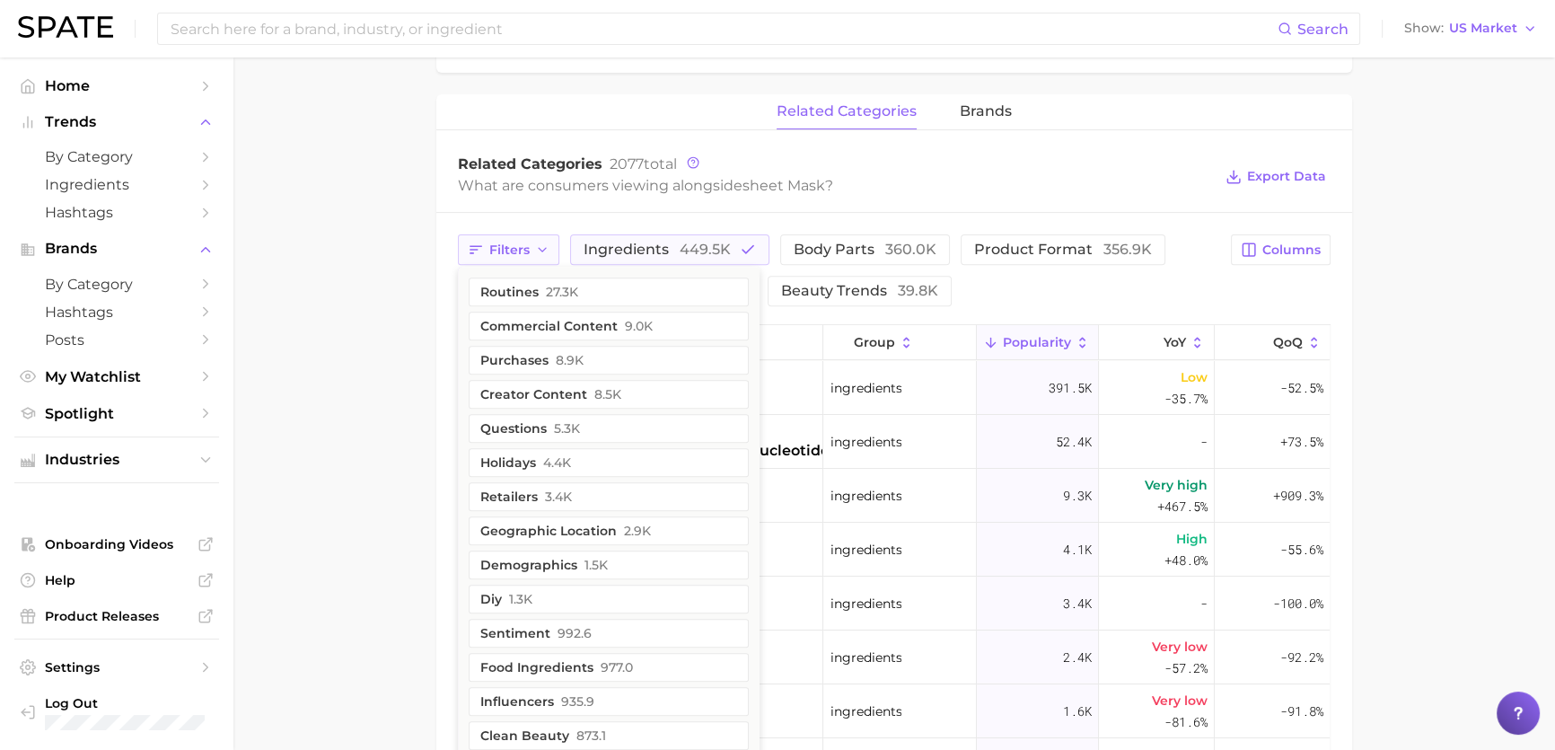
click at [526, 249] on span "Filters" at bounding box center [509, 249] width 40 height 15
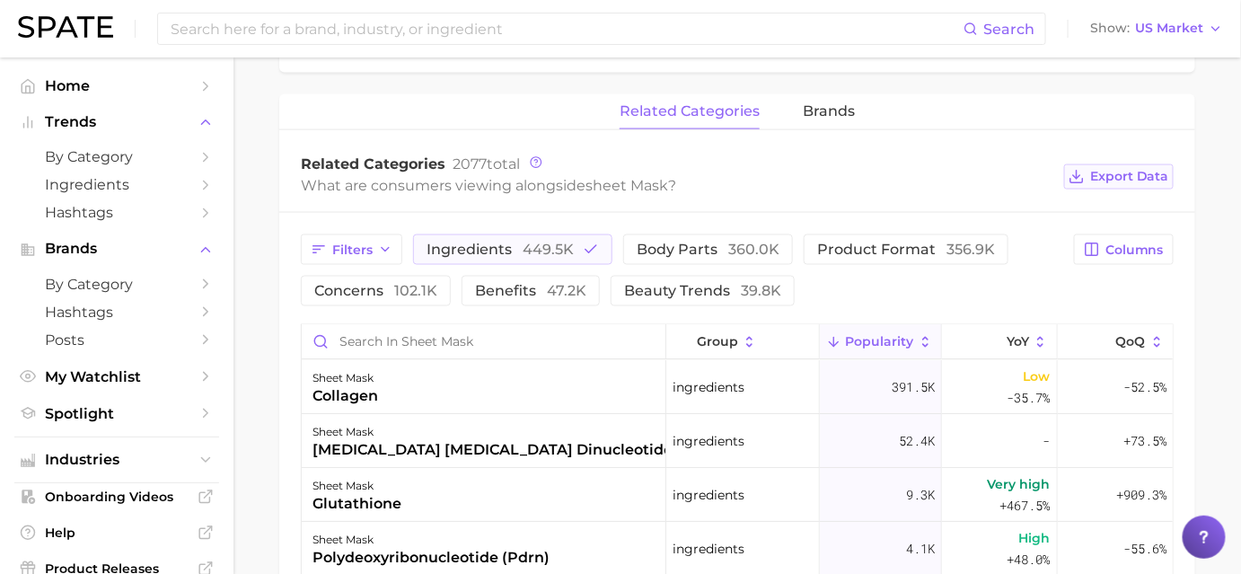
click at [1109, 165] on button "Export Data" at bounding box center [1119, 176] width 110 height 25
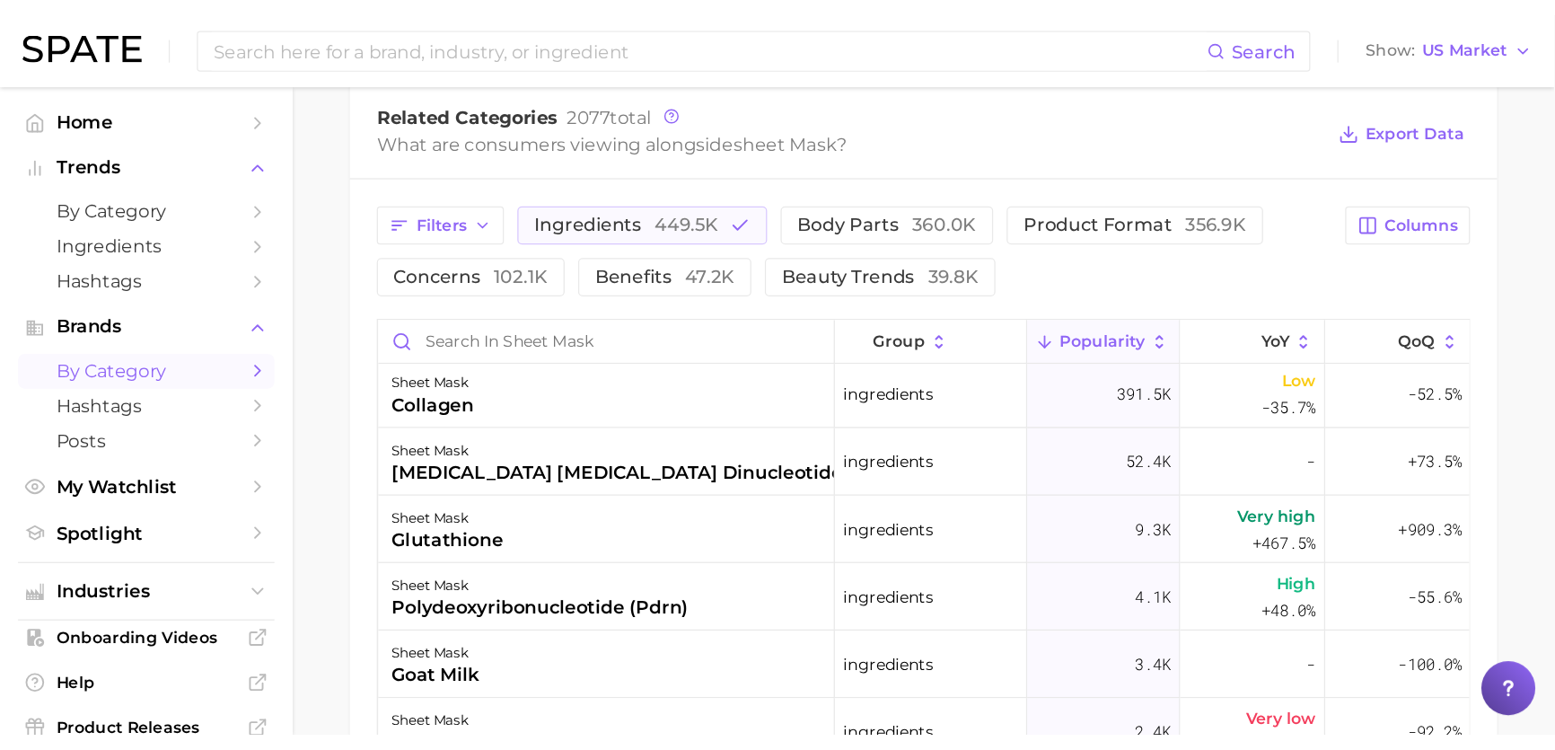
scroll to position [0, 0]
